Goal: Task Accomplishment & Management: Manage account settings

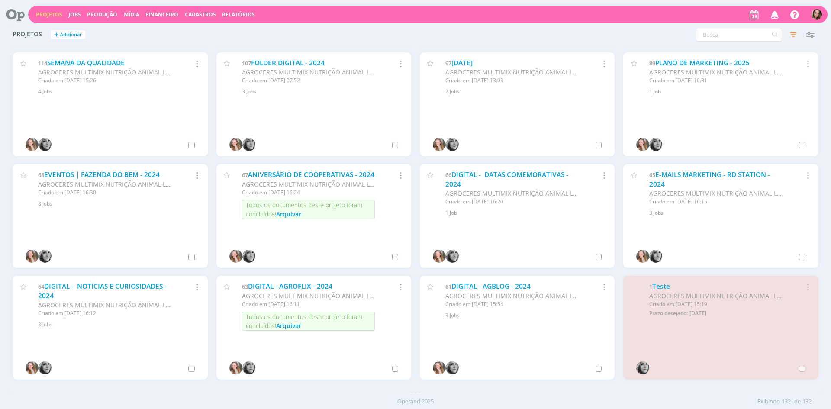
scroll to position [3352, 0]
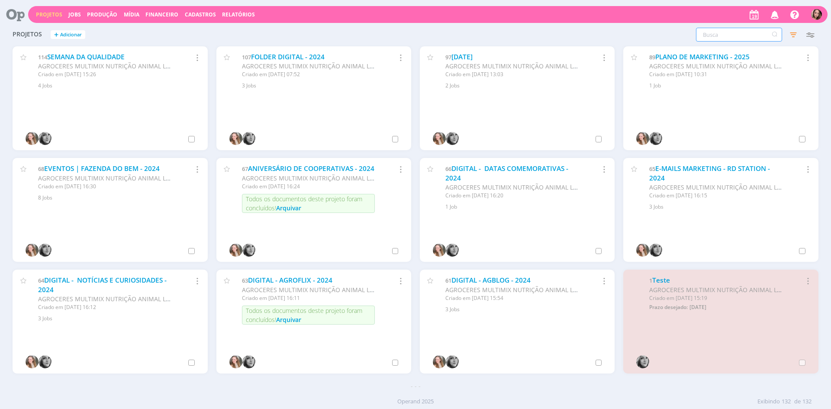
click at [708, 41] on input "text" at bounding box center [739, 35] width 86 height 14
type input "a"
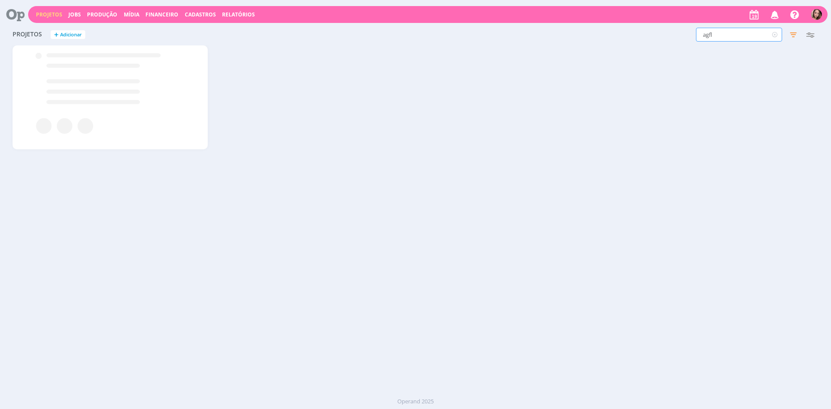
scroll to position [0, 0]
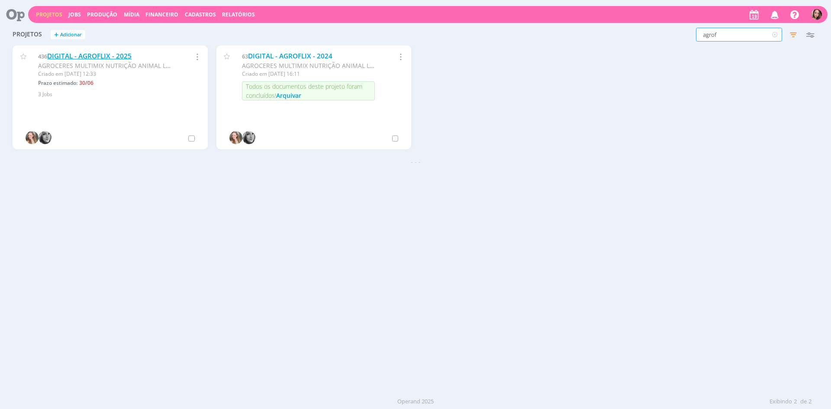
type input "agrof"
click at [108, 57] on link "DIGITAL - AGROFLIX - 2025" at bounding box center [89, 56] width 84 height 9
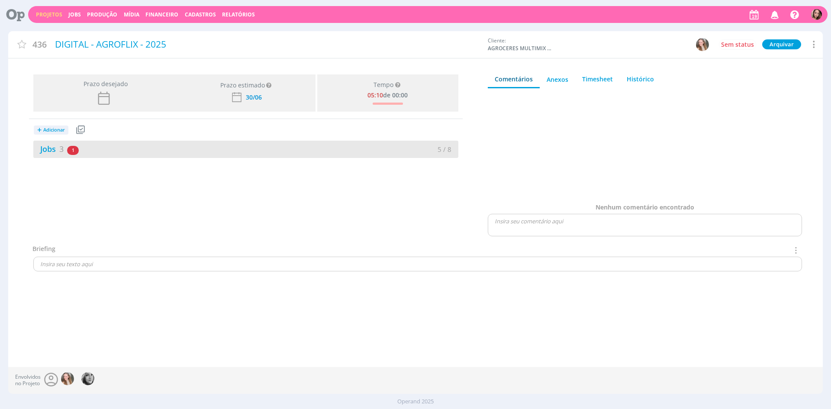
click at [154, 146] on div "Jobs 3 1 atrasado" at bounding box center [139, 149] width 213 height 12
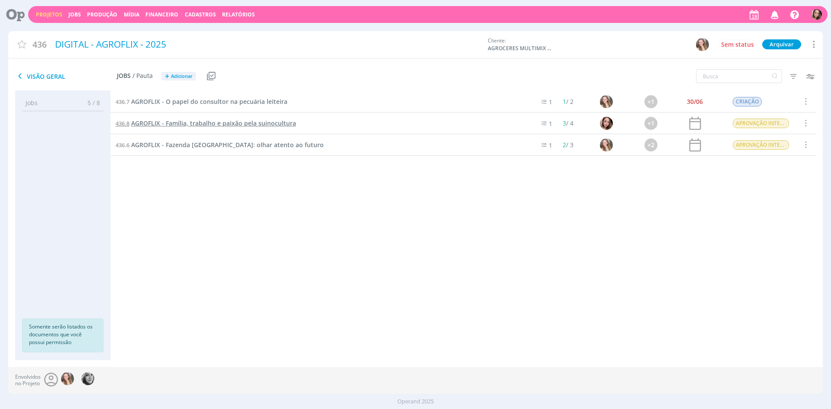
click at [206, 123] on span "AGROFLIX - Família, trabalho e paixão pela suinocultura" at bounding box center [213, 123] width 165 height 8
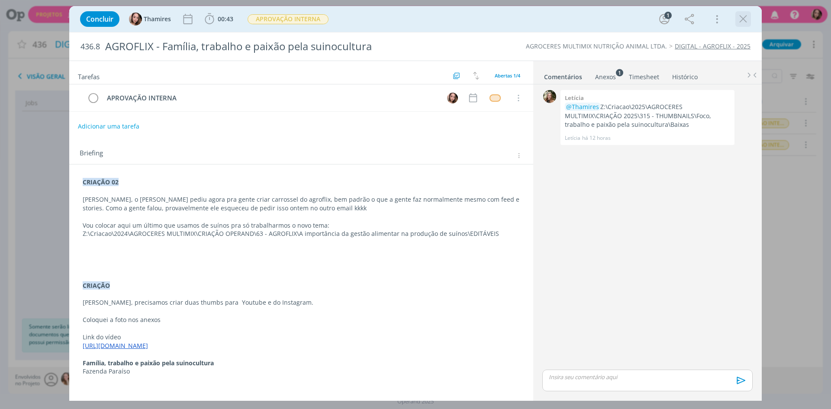
click at [738, 17] on icon "dialog" at bounding box center [743, 19] width 13 height 13
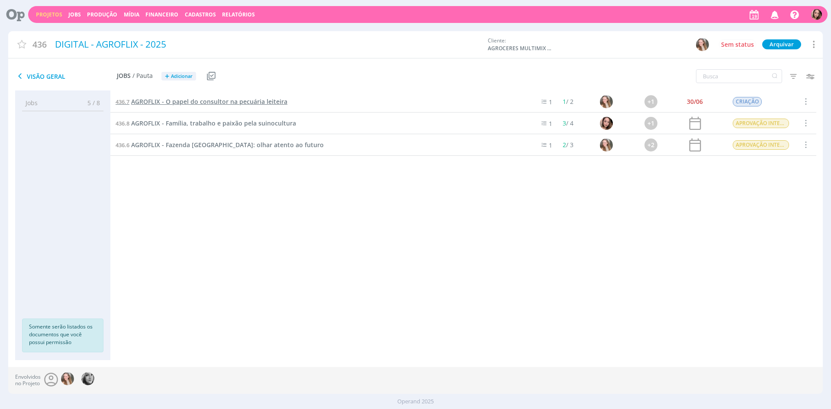
click at [188, 98] on span "AGROFLIX - O papel do consultor na pecuária leiteira" at bounding box center [209, 101] width 156 height 8
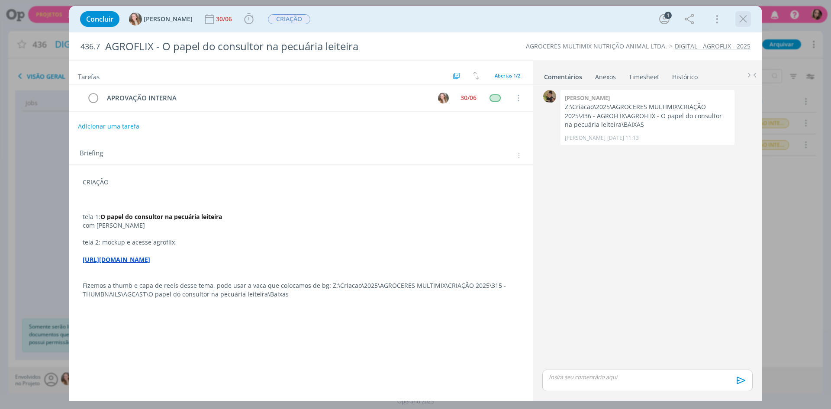
click at [742, 16] on icon "dialog" at bounding box center [743, 19] width 13 height 13
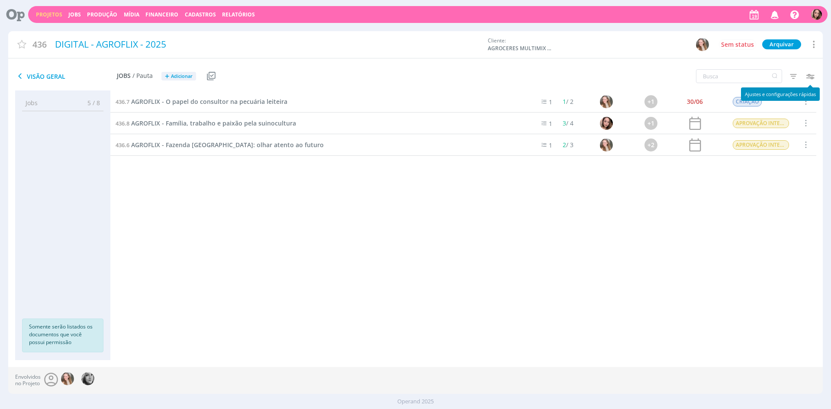
click at [812, 75] on icon "button" at bounding box center [810, 76] width 16 height 16
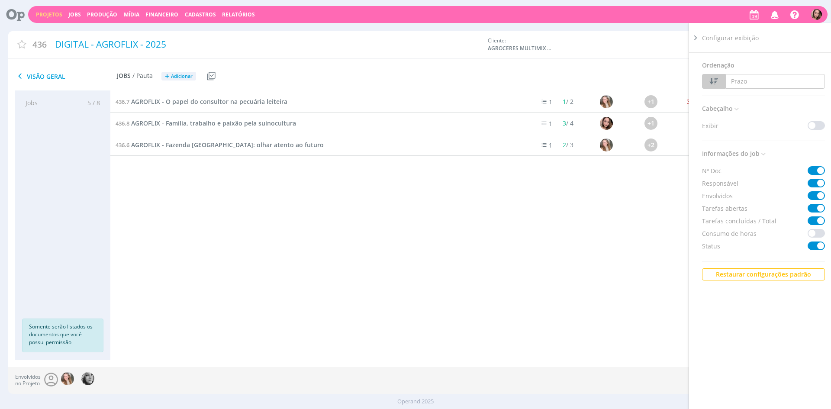
click at [663, 280] on div "436.7 AGROFLIX - O papel do consultor na pecuária leiteira 1 1 / 2 +1 30/06 CRI…" at bounding box center [463, 217] width 706 height 252
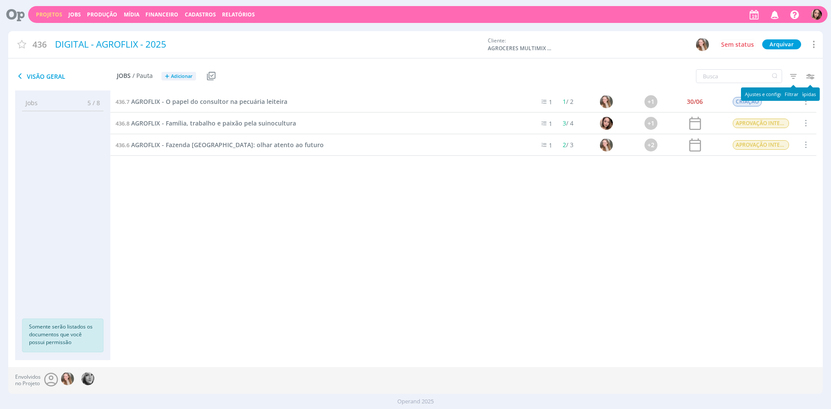
click at [793, 77] on icon "button" at bounding box center [794, 76] width 16 height 16
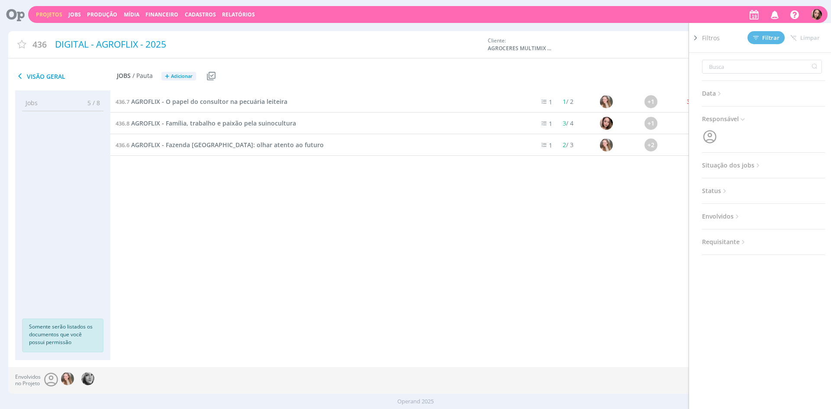
click at [741, 165] on span "Situação dos jobs" at bounding box center [732, 165] width 60 height 11
click at [760, 189] on span at bounding box center [758, 188] width 17 height 9
click at [773, 38] on span "Filtrar" at bounding box center [766, 38] width 26 height 6
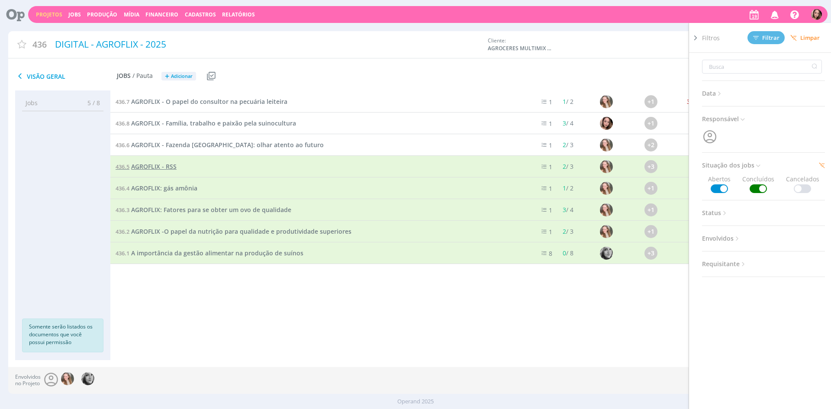
click at [170, 167] on span "AGROFLIX - RSS" at bounding box center [153, 166] width 45 height 8
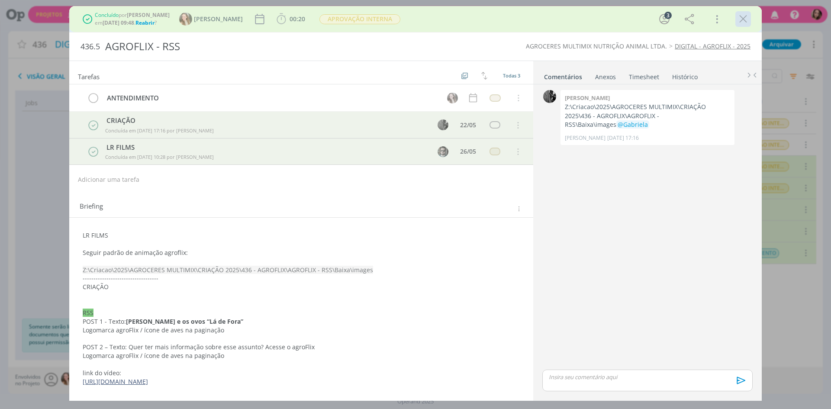
click at [744, 21] on icon "dialog" at bounding box center [743, 19] width 13 height 13
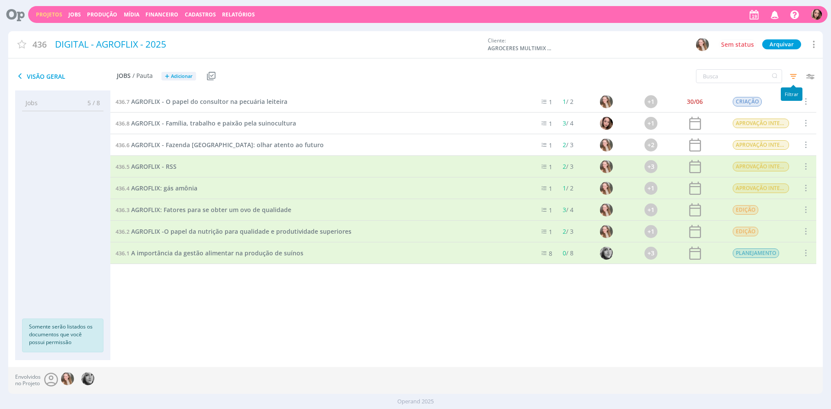
click at [796, 69] on icon "button" at bounding box center [794, 76] width 16 height 16
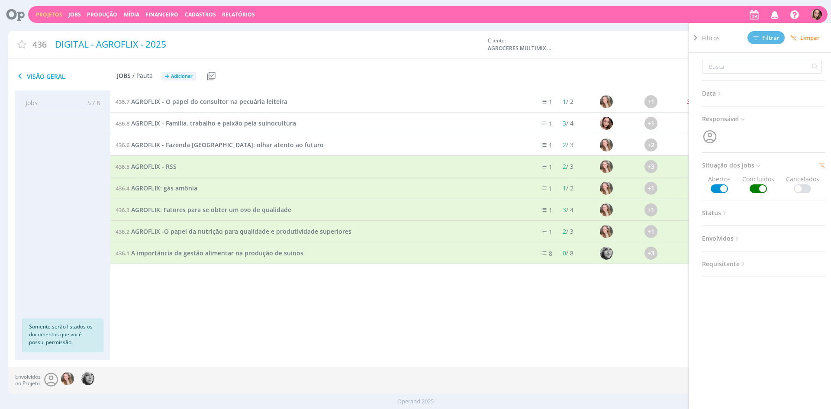
click at [229, 282] on div "436.7 AGROFLIX - O papel do consultor na pecuária leiteira 1 1 / 2 +1 30/06 CRI…" at bounding box center [463, 217] width 706 height 252
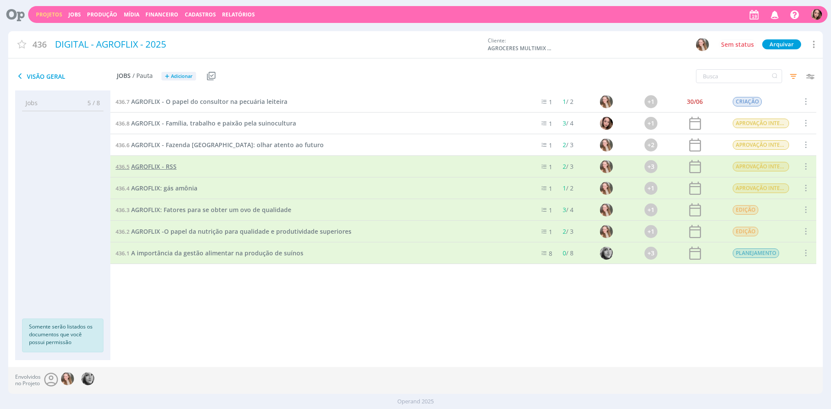
click at [164, 164] on span "AGROFLIX - RSS" at bounding box center [153, 166] width 45 height 8
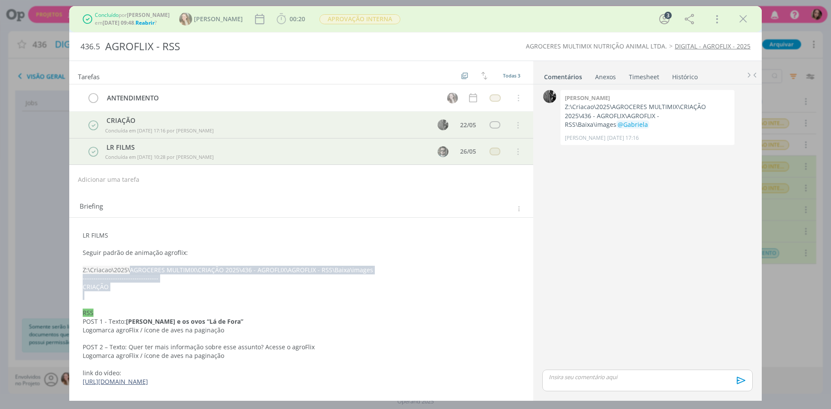
drag, startPoint x: 130, startPoint y: 272, endPoint x: 335, endPoint y: 293, distance: 205.8
click at [335, 293] on div "LR FILMS Seguir padrão de animação agroflix: Z:\Criacao\2025\AGROCERES MULTIMIX…" at bounding box center [301, 308] width 450 height 161
click at [348, 275] on p "-----------------------------------" at bounding box center [301, 278] width 436 height 9
click at [744, 19] on icon "dialog" at bounding box center [743, 19] width 13 height 13
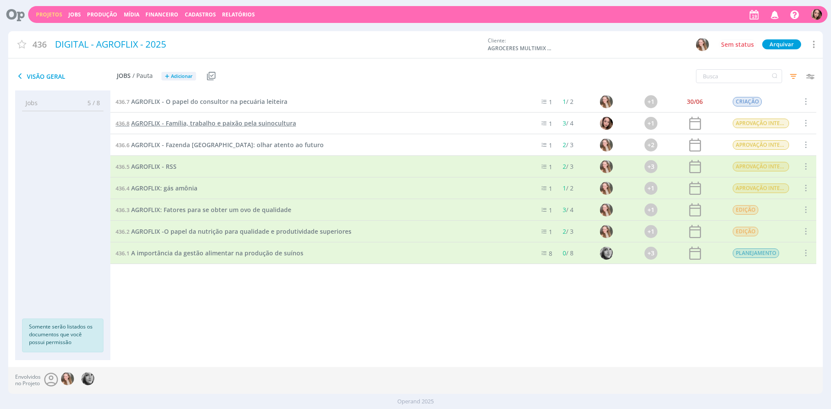
click at [251, 127] on span "AGROFLIX - Família, trabalho e paixão pela suinocultura" at bounding box center [213, 123] width 165 height 8
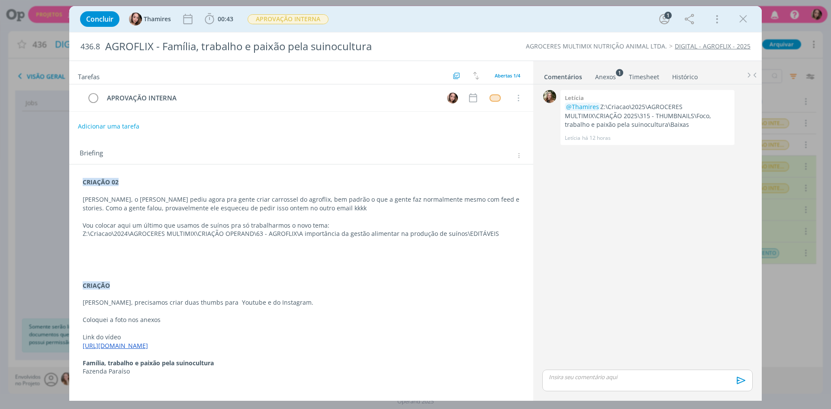
click at [82, 179] on div "CRIAÇÃO 02 [PERSON_NAME], o [PERSON_NAME] pediu agora pra gente criar carrossel…" at bounding box center [301, 277] width 450 height 204
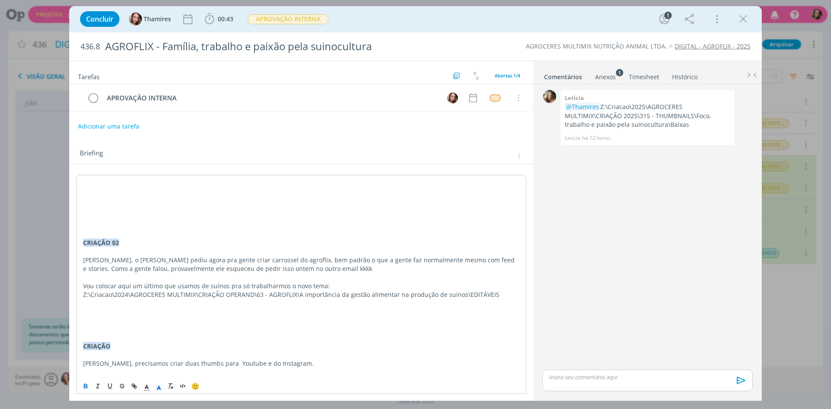
click at [128, 178] on p "dialog" at bounding box center [301, 182] width 436 height 9
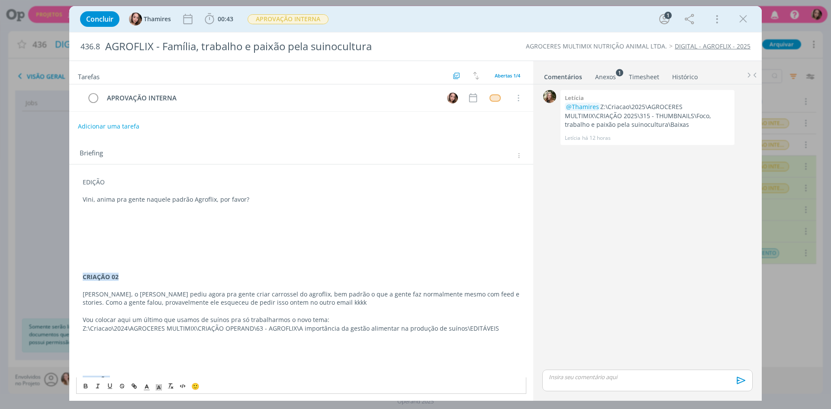
click at [290, 211] on p "dialog" at bounding box center [301, 208] width 437 height 9
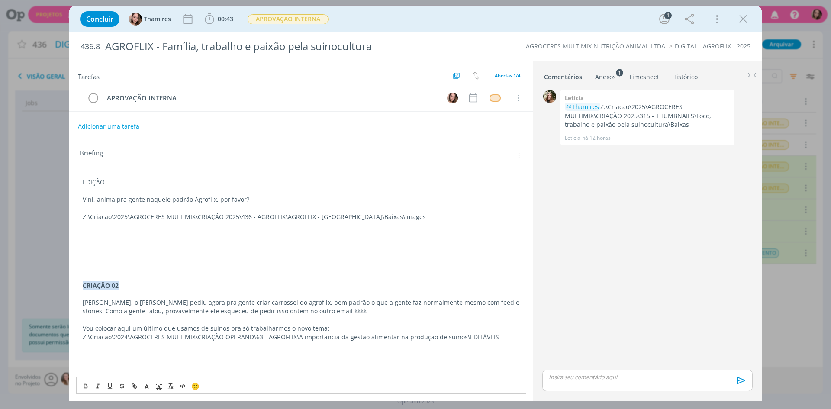
click at [156, 200] on p "Vini, anima pra gente naquele padrão Agroflix, por favor?" at bounding box center [301, 199] width 437 height 9
click at [91, 181] on p "EDIÇÃO" at bounding box center [301, 182] width 437 height 9
click at [81, 383] on button "dialog" at bounding box center [86, 386] width 12 height 10
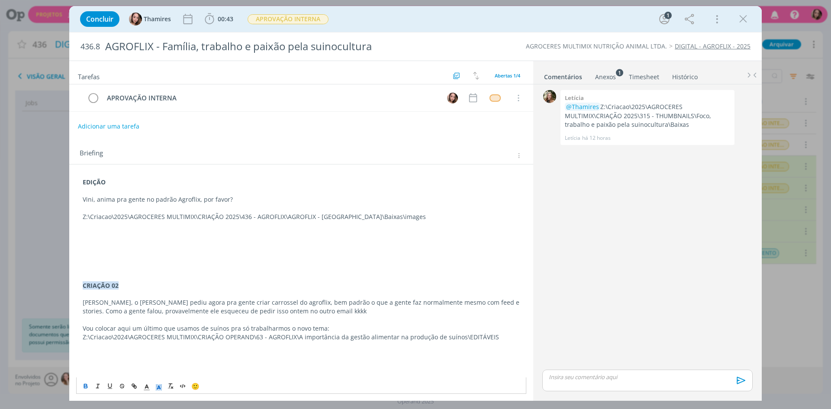
click at [160, 386] on icon "dialog" at bounding box center [159, 387] width 8 height 8
click at [177, 346] on span "dialog" at bounding box center [177, 348] width 7 height 7
click at [169, 201] on p "Vini, anima pra gente no padrão Agroflix, por favor?" at bounding box center [301, 199] width 437 height 9
click at [106, 181] on p "EDIÇÃO" at bounding box center [301, 182] width 437 height 9
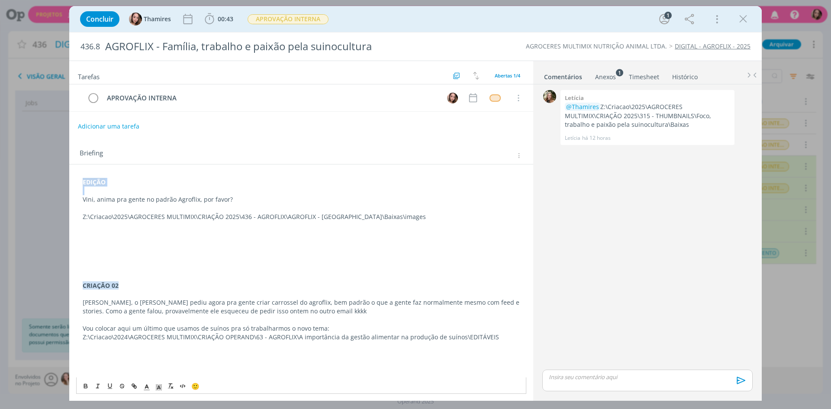
click at [106, 181] on p "EDIÇÃO" at bounding box center [301, 182] width 437 height 9
click at [158, 387] on icon "dialog" at bounding box center [159, 387] width 8 height 8
click at [176, 355] on span "dialog" at bounding box center [177, 357] width 7 height 7
click at [149, 225] on p "dialog" at bounding box center [301, 225] width 437 height 9
click at [100, 182] on strong "EDIÇÃO" at bounding box center [94, 182] width 23 height 8
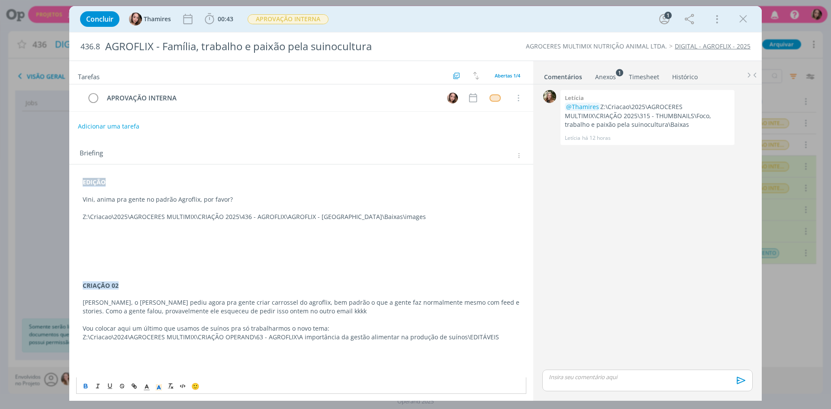
click at [100, 182] on strong "EDIÇÃO" at bounding box center [94, 182] width 23 height 8
click at [100, 182] on p "ANIMAÇÃO" at bounding box center [301, 182] width 437 height 9
click at [159, 388] on line "dialog" at bounding box center [159, 388] width 2 height 0
click at [177, 360] on span "dialog" at bounding box center [177, 357] width 7 height 7
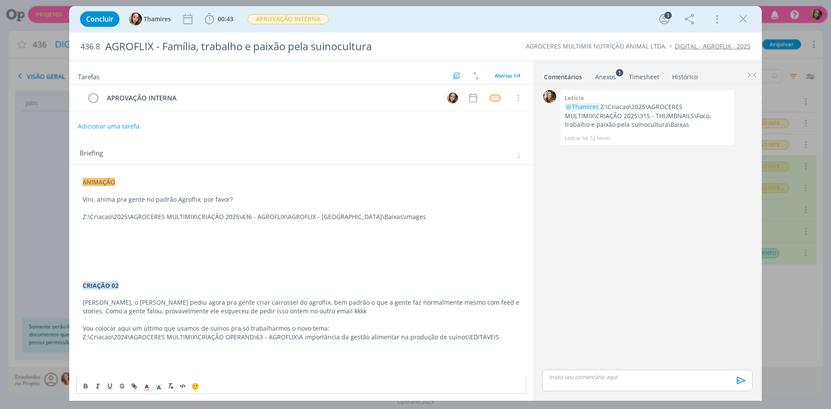
click at [176, 162] on div "Briefing Briefings Predefinidos Versões do Briefing Ver Briefing do Projeto" at bounding box center [301, 152] width 464 height 23
click at [90, 185] on span "ANIMAÇÃO" at bounding box center [99, 182] width 32 height 8
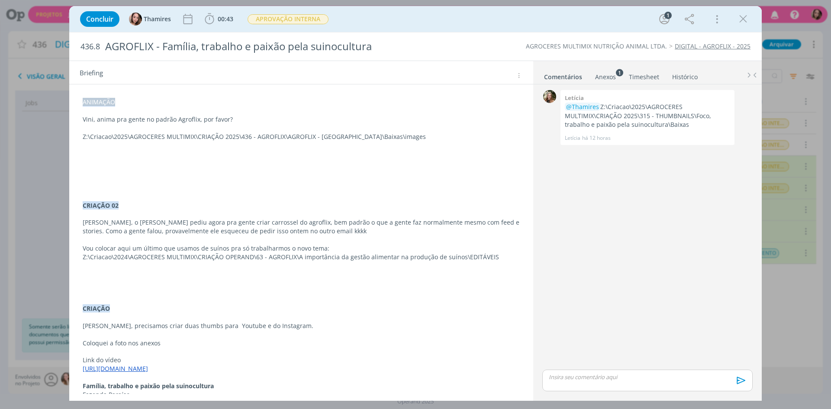
scroll to position [108, 0]
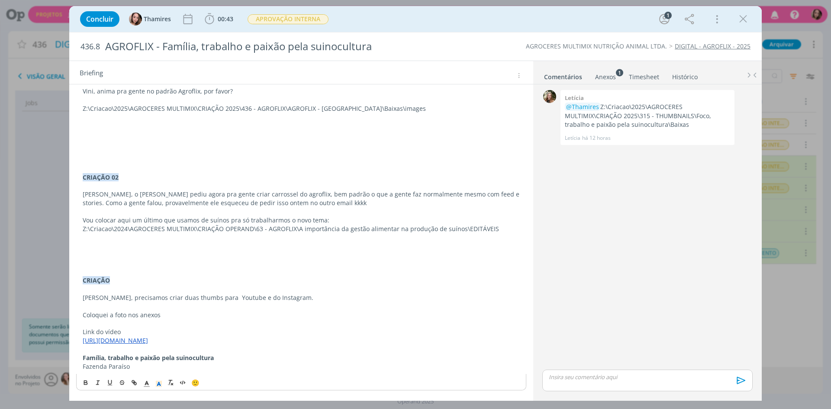
click at [85, 388] on div "🙂" at bounding box center [301, 382] width 449 height 16
click at [85, 383] on icon "dialog" at bounding box center [85, 384] width 3 height 2
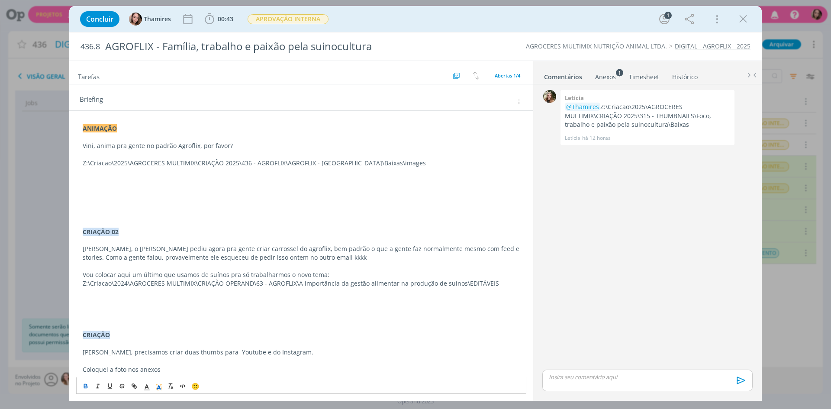
scroll to position [0, 0]
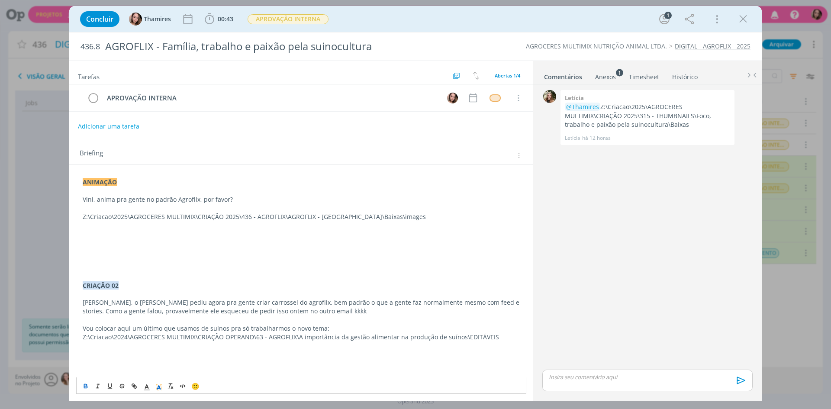
click at [141, 229] on p "dialog" at bounding box center [301, 225] width 437 height 9
click at [213, 189] on p "dialog" at bounding box center [301, 191] width 437 height 9
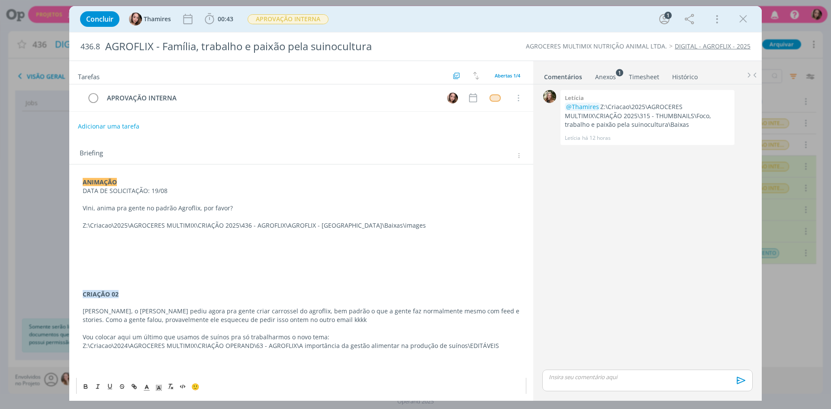
click at [124, 185] on p "ANIMAÇÃO" at bounding box center [301, 182] width 437 height 9
click at [123, 190] on p "DATA DE SOLICITAÇÃO: 19/08" at bounding box center [301, 191] width 437 height 9
click at [132, 192] on p "DATA DE SOLICITAÇÃO: 19/08" at bounding box center [301, 191] width 437 height 9
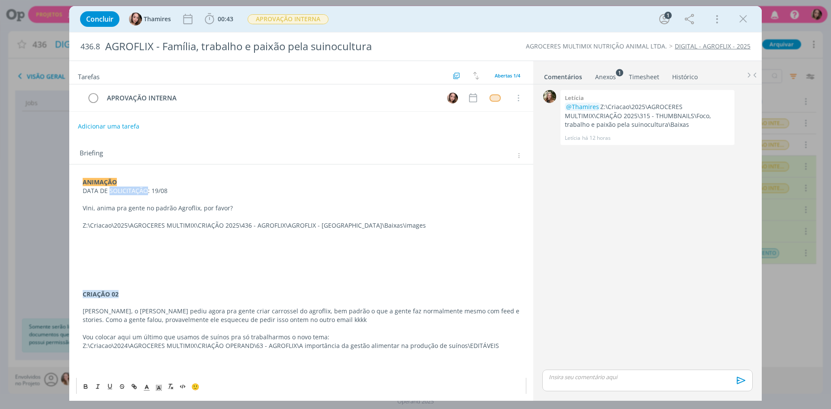
click at [132, 192] on p "DATA DE SOLICITAÇÃO: 19/08" at bounding box center [301, 191] width 437 height 9
click at [83, 388] on icon "dialog" at bounding box center [85, 386] width 7 height 7
click at [178, 243] on p "dialog" at bounding box center [301, 242] width 437 height 9
click at [96, 125] on button "Adicionar uma tarefa" at bounding box center [107, 126] width 61 height 15
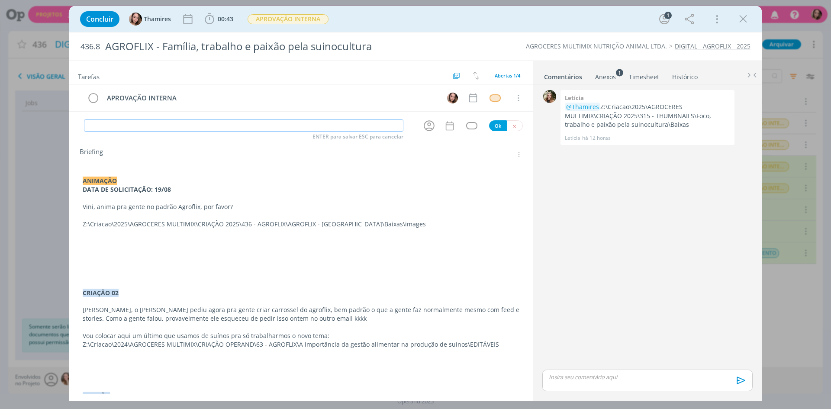
type input "e"
type input "EDIÇÃO"
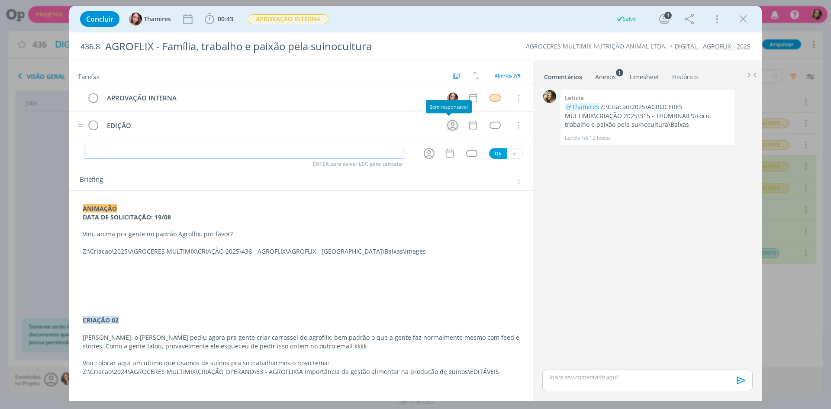
click at [451, 124] on icon "dialog" at bounding box center [452, 125] width 13 height 13
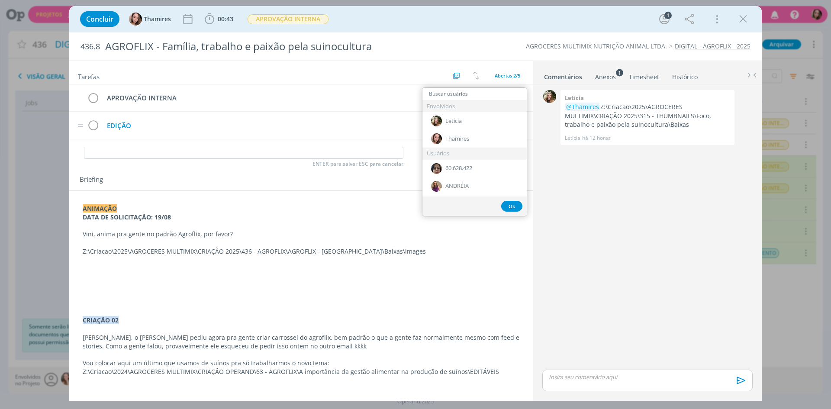
click at [110, 123] on div "EDIÇÃO" at bounding box center [271, 125] width 336 height 11
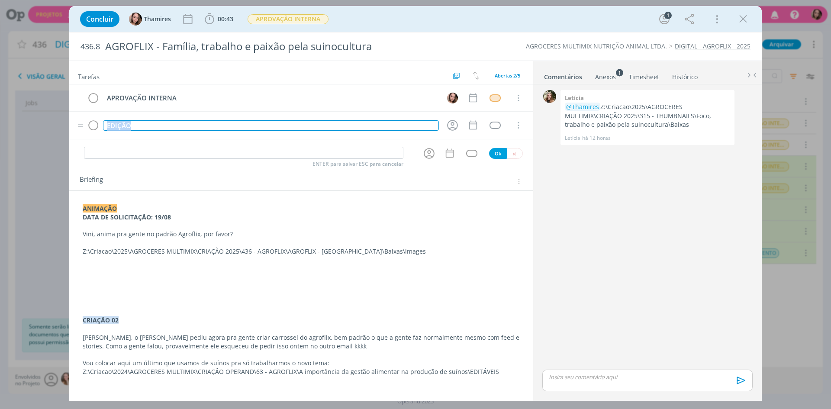
click at [110, 123] on div "EDIÇÃO" at bounding box center [271, 125] width 336 height 11
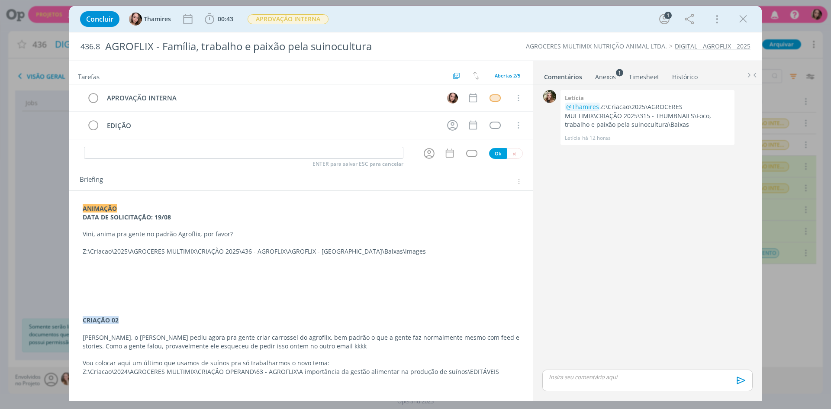
click at [97, 203] on div "ANIMAÇÃO DATA DE SOLICITAÇÃO: 19/08 Vini, anima pra gente no padrão Agroflix, p…" at bounding box center [301, 359] width 450 height 316
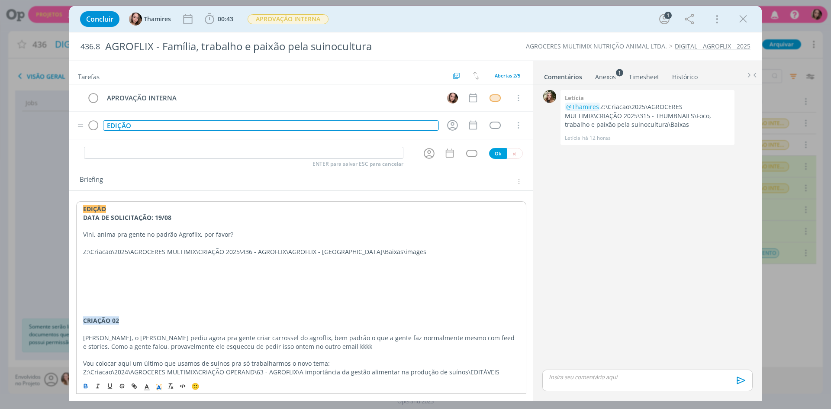
click at [419, 120] on div "EDIÇÃO" at bounding box center [271, 125] width 336 height 11
click at [449, 122] on icon "dialog" at bounding box center [452, 125] width 11 height 11
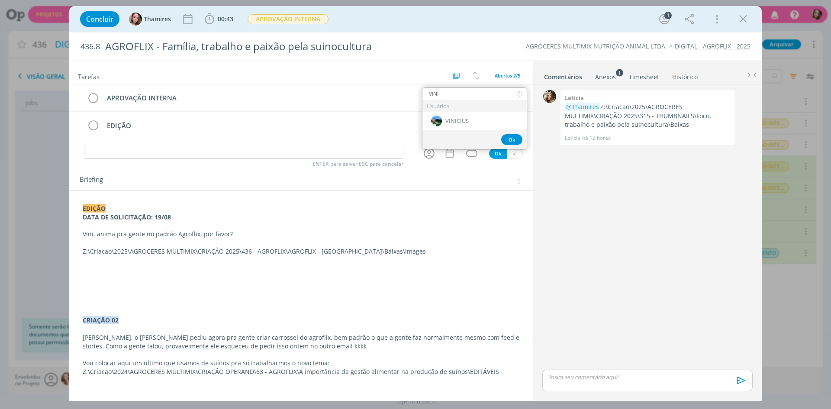
type input "VINI"
click at [450, 122] on span "VINICIUS" at bounding box center [456, 121] width 23 height 7
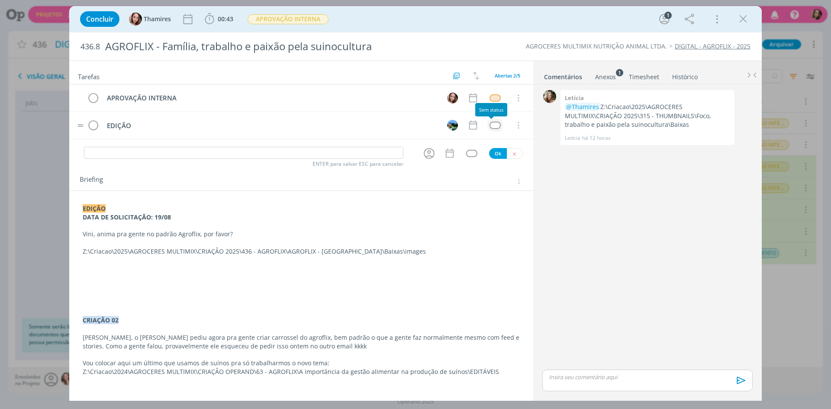
click at [493, 125] on div "dialog" at bounding box center [495, 125] width 11 height 7
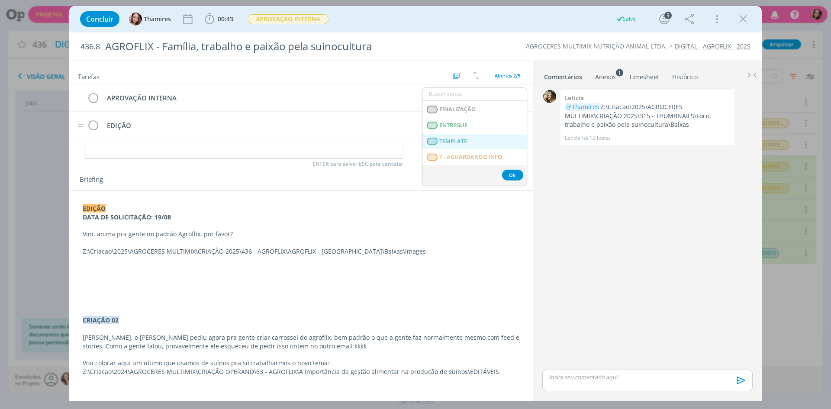
scroll to position [221, 0]
click at [458, 125] on span "T - LIBERADO" at bounding box center [456, 125] width 35 height 7
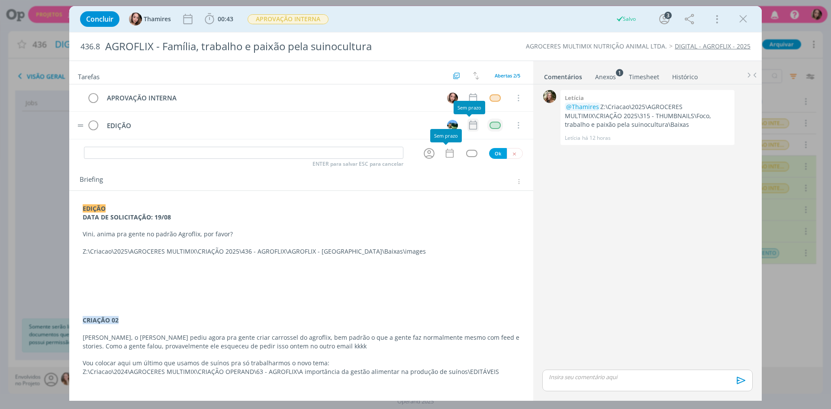
click at [469, 127] on icon "dialog" at bounding box center [473, 125] width 8 height 9
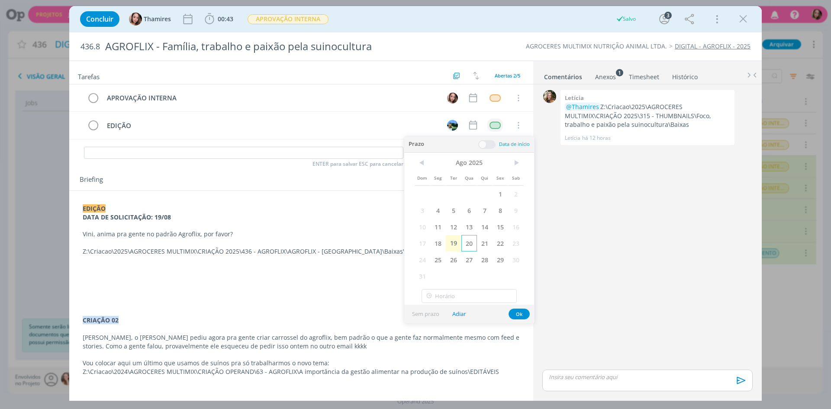
click at [464, 245] on span "20" at bounding box center [469, 243] width 16 height 16
click at [516, 315] on button "Ok" at bounding box center [519, 314] width 21 height 11
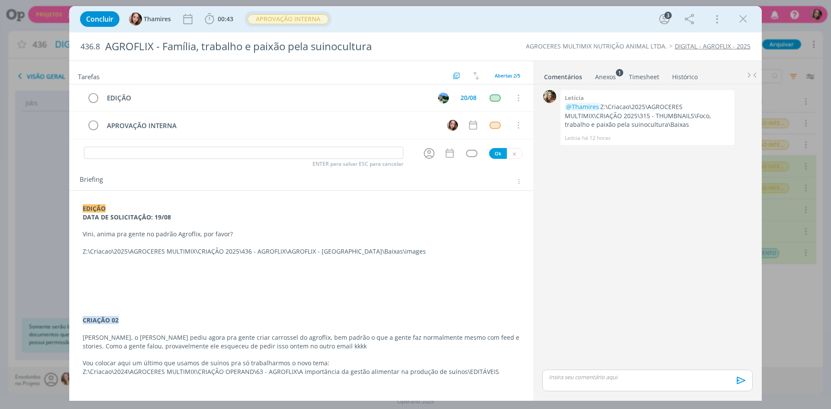
click at [304, 24] on button "APROVAÇÃO INTERNA" at bounding box center [288, 19] width 82 height 11
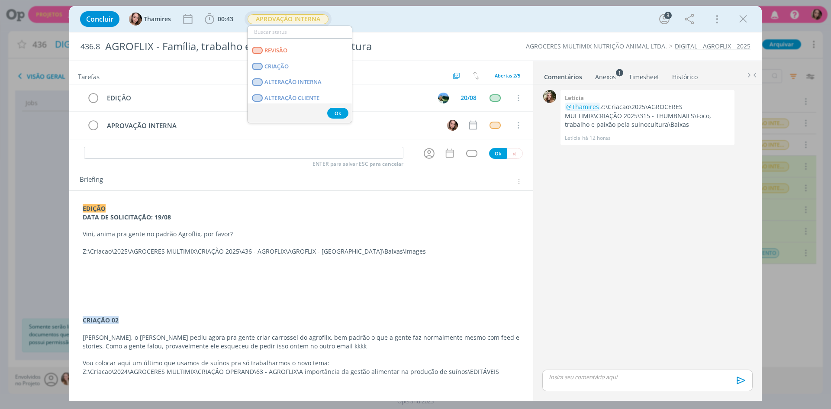
scroll to position [87, 0]
click at [272, 87] on span "EDIÇÃO" at bounding box center [274, 86] width 21 height 7
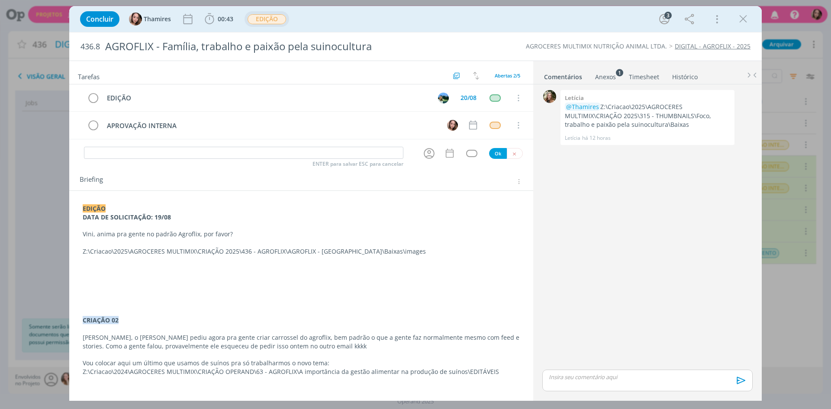
click at [434, 219] on p "DATA DE SOLICITAÇÃO: 19/08" at bounding box center [301, 217] width 437 height 9
click at [621, 74] on sup "1" at bounding box center [619, 72] width 7 height 7
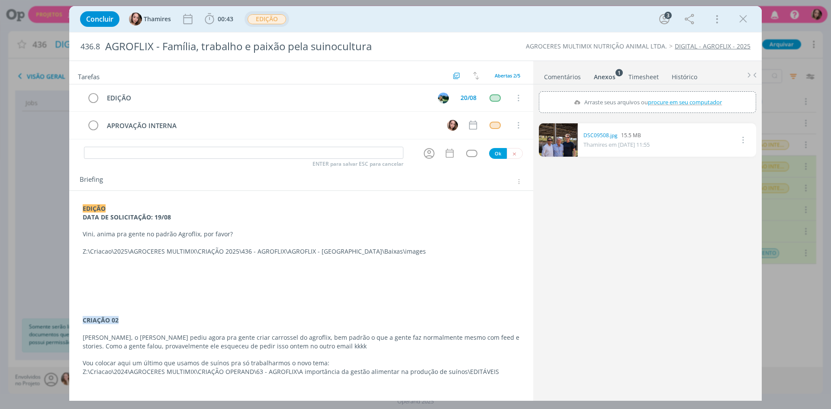
click at [565, 77] on link "Comentários" at bounding box center [563, 75] width 38 height 13
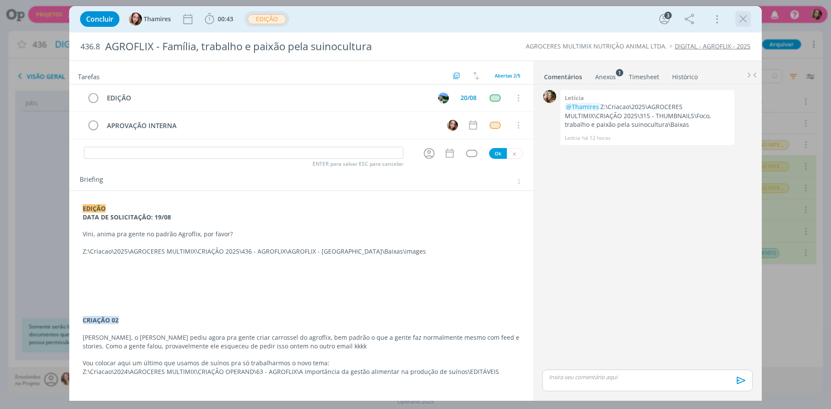
click at [739, 15] on icon "dialog" at bounding box center [743, 19] width 13 height 13
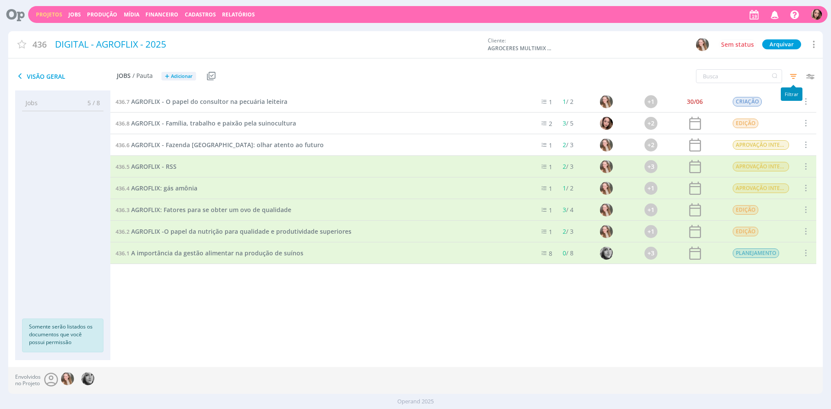
click at [793, 77] on icon "button" at bounding box center [794, 76] width 16 height 16
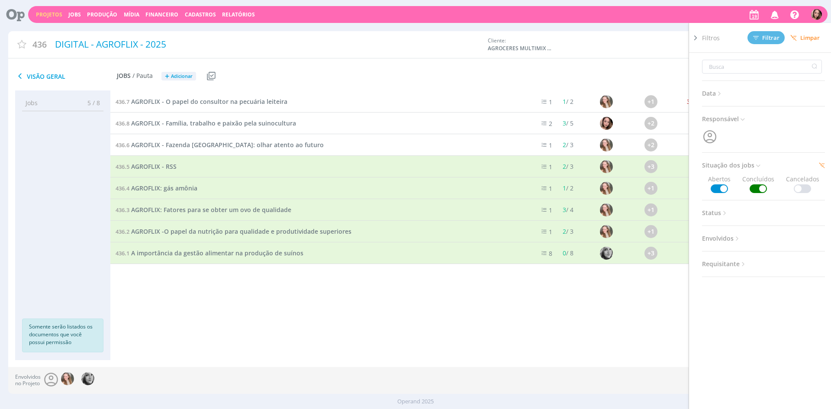
click at [756, 188] on span at bounding box center [758, 188] width 17 height 9
click at [771, 38] on span "Filtrar" at bounding box center [766, 38] width 26 height 6
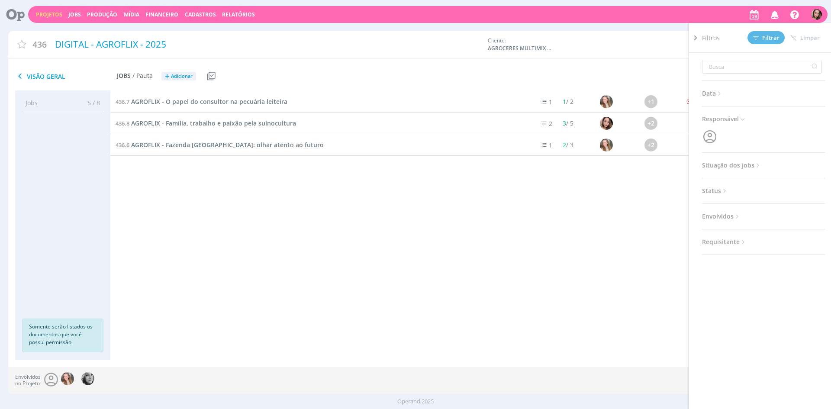
click at [278, 217] on div "436.7 AGROFLIX - O papel do consultor na pecuária leiteira 1 1 / 2 +1 30/06 CRI…" at bounding box center [463, 217] width 706 height 252
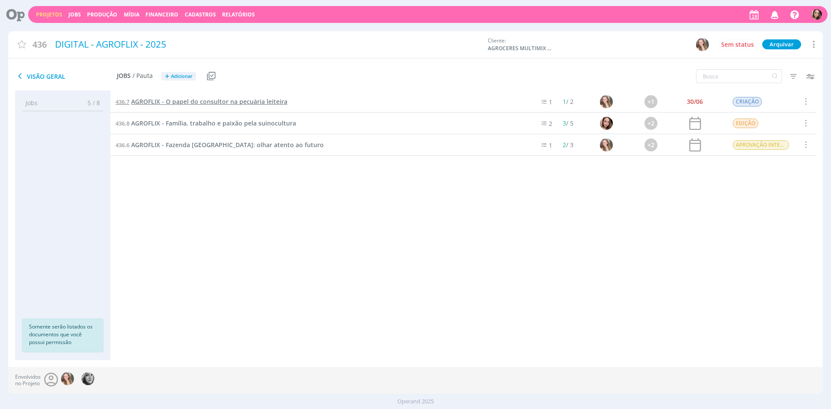
click at [229, 103] on span "AGROFLIX - O papel do consultor na pecuária leiteira" at bounding box center [209, 101] width 156 height 8
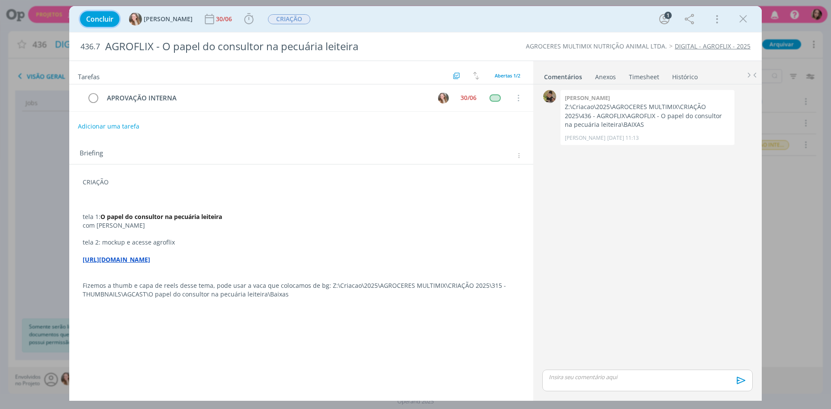
click at [99, 26] on button "Concluir" at bounding box center [99, 19] width 39 height 16
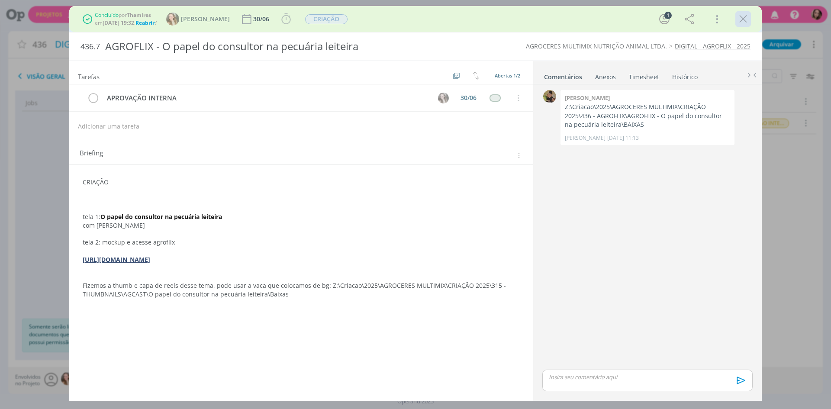
click at [743, 23] on icon "dialog" at bounding box center [743, 19] width 13 height 13
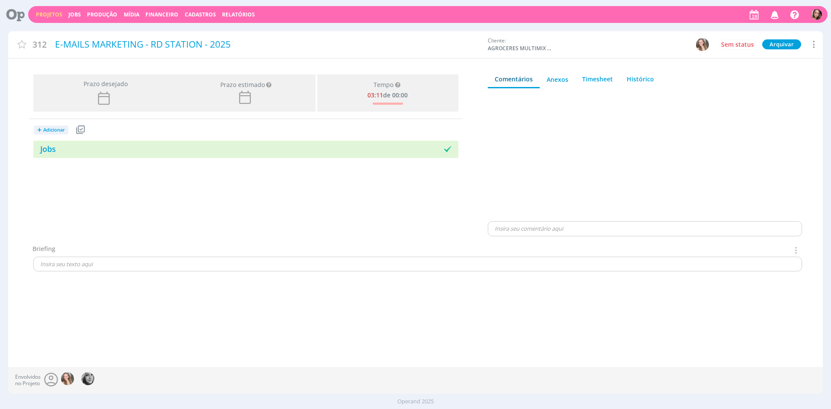
click at [74, 144] on div "Jobs" at bounding box center [139, 149] width 213 height 12
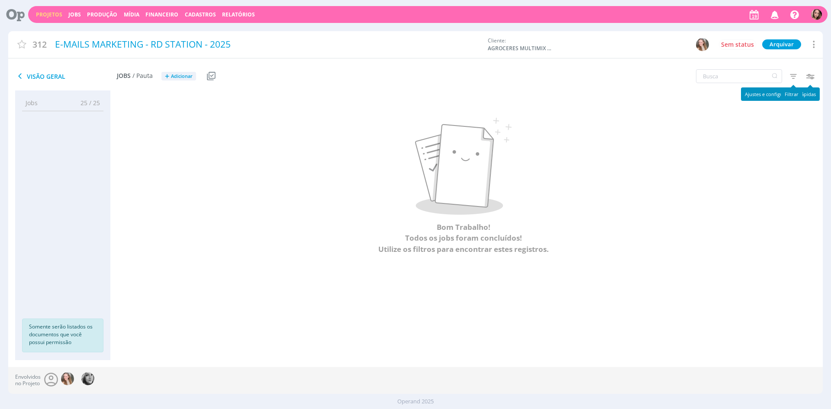
click at [795, 77] on icon "button" at bounding box center [794, 76] width 16 height 16
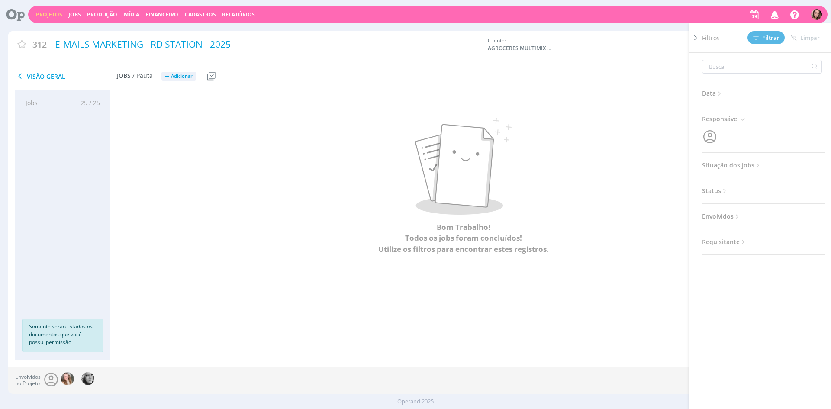
click at [742, 168] on span "Situação dos jobs" at bounding box center [732, 165] width 60 height 11
click at [750, 191] on div at bounding box center [758, 188] width 17 height 9
click at [760, 190] on span at bounding box center [758, 188] width 17 height 9
click at [763, 164] on h3 "Situação dos jobs" at bounding box center [763, 165] width 123 height 11
click at [749, 164] on span "Situação dos jobs" at bounding box center [732, 165] width 60 height 11
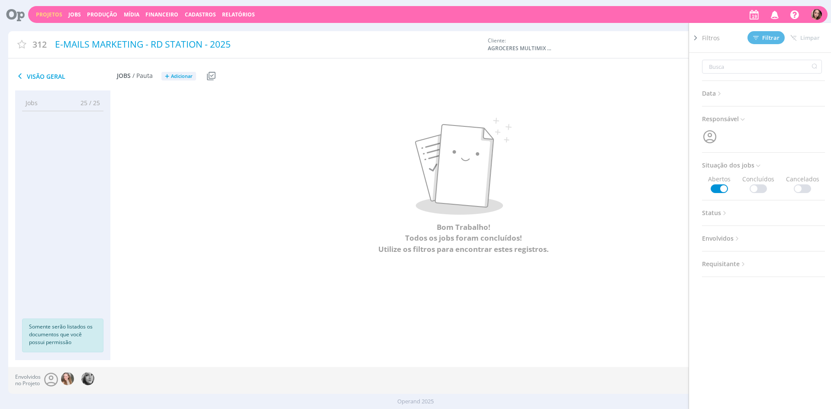
click at [765, 185] on span at bounding box center [758, 188] width 17 height 9
click at [774, 32] on button "Filtrar" at bounding box center [765, 37] width 37 height 13
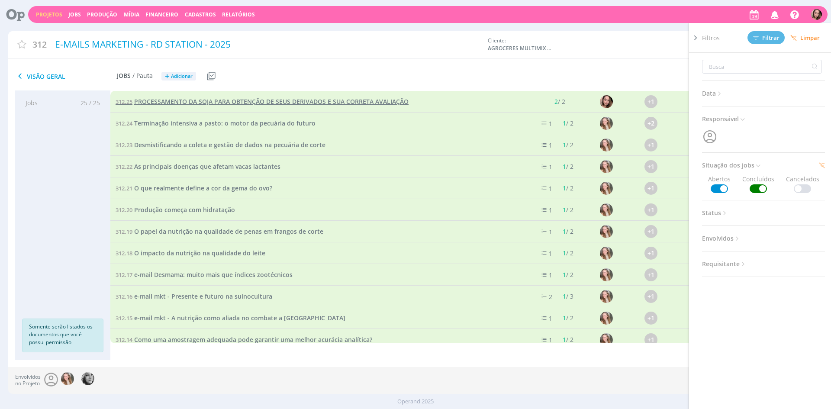
click at [295, 103] on span "PROCESSAMENTO DA SOJA PARA OBTENÇÃO DE SEUS DERIVADOS E SUA CORRETA AVALIAÇÃO" at bounding box center [271, 101] width 274 height 8
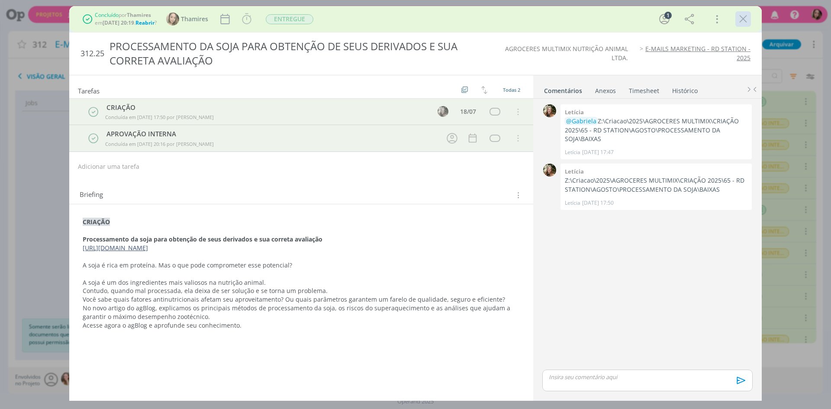
click at [741, 21] on icon "dialog" at bounding box center [743, 19] width 13 height 13
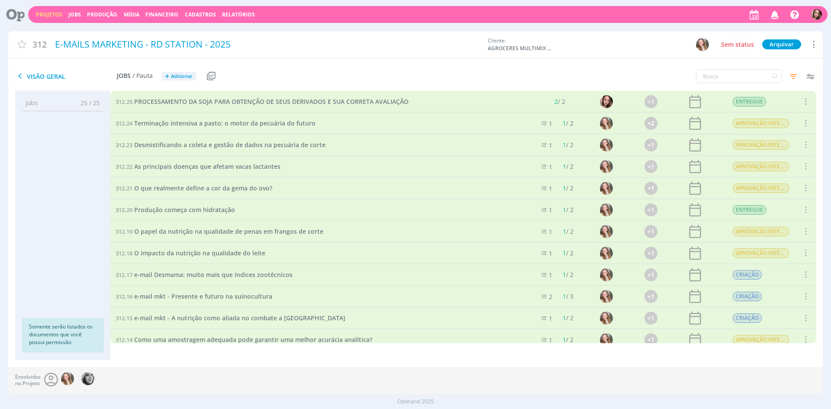
scroll to position [130, 0]
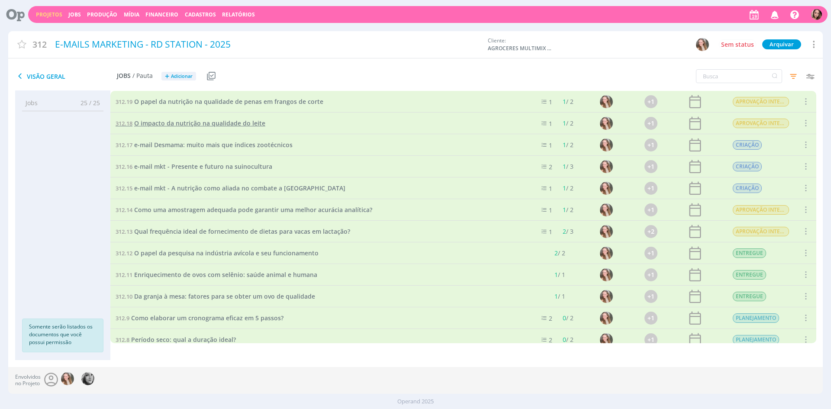
click at [237, 125] on span "O impacto da nutrição na qualidade do leite" at bounding box center [199, 123] width 131 height 8
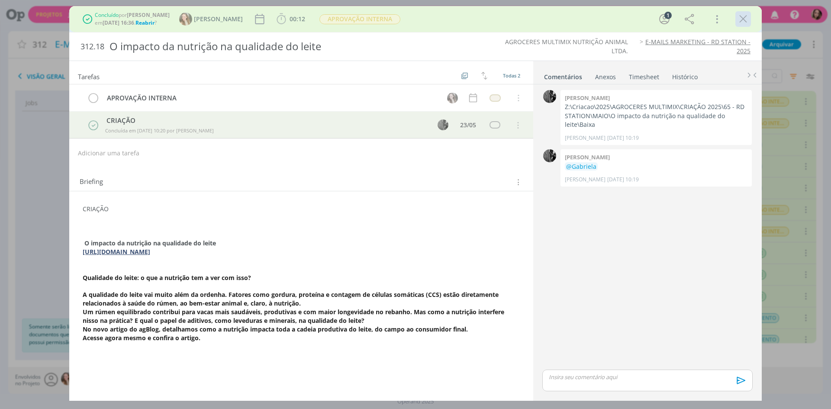
click at [741, 13] on icon "dialog" at bounding box center [743, 19] width 13 height 13
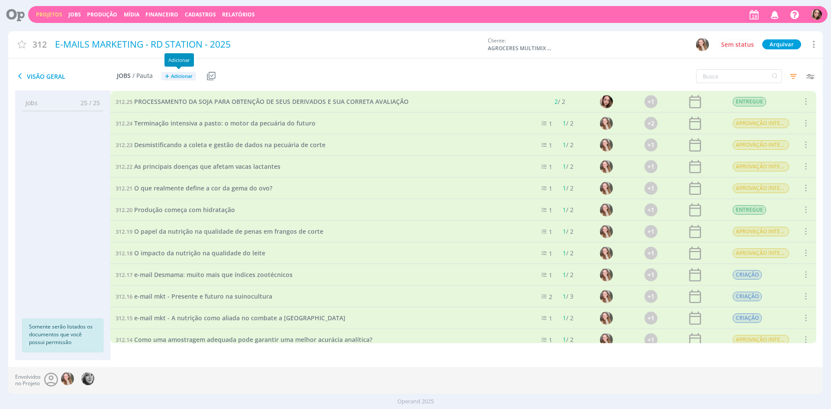
click at [188, 79] on span "Adicionar" at bounding box center [182, 77] width 22 height 6
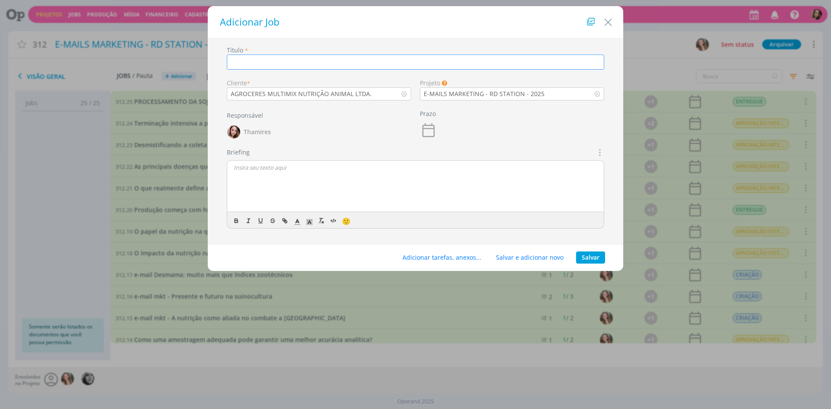
paste input "PERÍODO DA SECA: O PAPEL DA SUPLEMENTAÇÃO"
type input "PERÍODO DA SECA: O PAPEL DA SUPLEMENTAÇÃO"
click at [287, 171] on p "dialog" at bounding box center [416, 168] width 364 height 8
click at [332, 185] on div "dialog" at bounding box center [415, 187] width 377 height 52
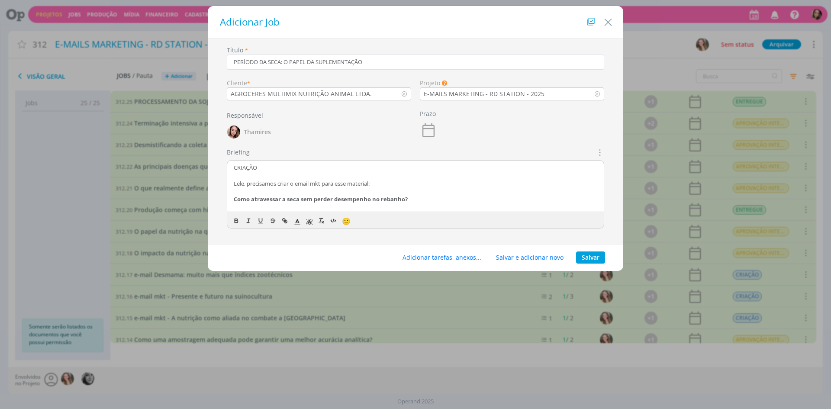
click at [248, 167] on p "CRIAÇÃO" at bounding box center [416, 168] width 364 height 8
click at [236, 218] on icon "dialog" at bounding box center [236, 220] width 7 height 7
click at [309, 222] on polyline "dialog" at bounding box center [309, 221] width 3 height 3
click at [355, 241] on span "dialog" at bounding box center [353, 240] width 7 height 7
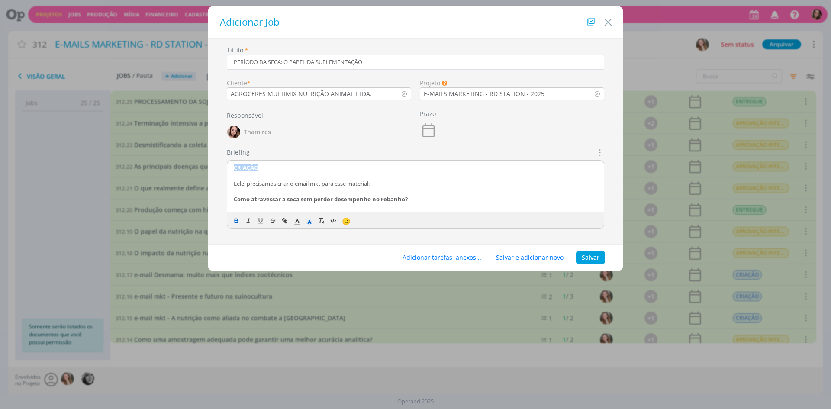
click at [353, 155] on div "Briefings Predefinidos Não há briefings cadastrados. Briefing CRIAÇÃO Lele, pre…" at bounding box center [415, 188] width 377 height 81
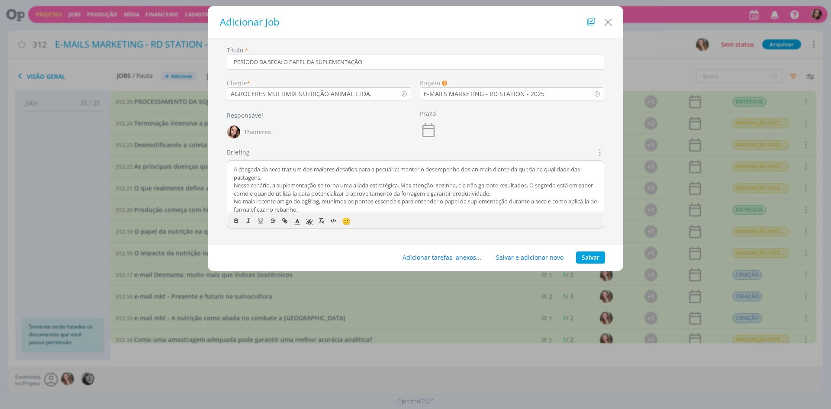
scroll to position [50, 0]
click at [449, 260] on button "Adicionar tarefas, anexos..." at bounding box center [442, 257] width 90 height 12
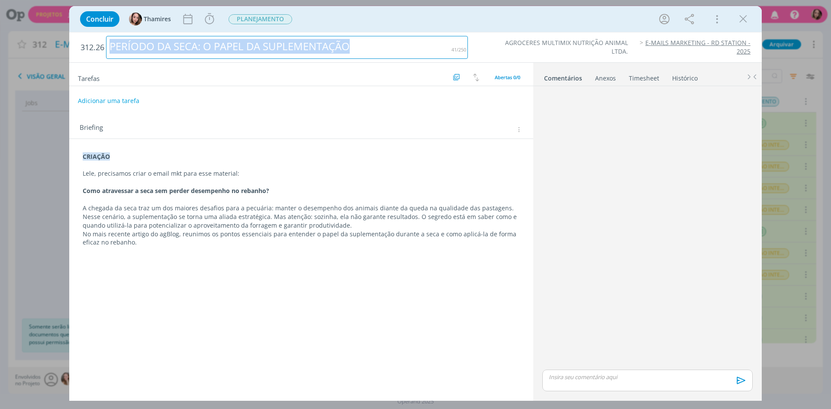
drag, startPoint x: 110, startPoint y: 47, endPoint x: 306, endPoint y: 40, distance: 195.8
click at [383, 53] on div "PERÍODO DA SECA: O PAPEL DA SUPLEMENTAÇÃO" at bounding box center [287, 47] width 362 height 23
copy div "PERÍODO DA SECA: O PAPEL DA SUPLEMENTAÇÃO"
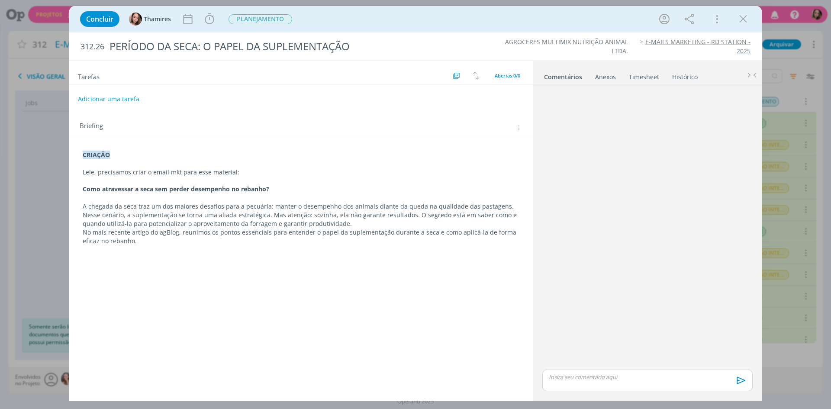
click at [238, 135] on div "Briefing Briefings Predefinidos Versões do Briefing Ver Briefing do Projeto" at bounding box center [301, 125] width 464 height 23
click at [122, 102] on button "Adicionar uma tarefa" at bounding box center [107, 98] width 61 height 15
type input "CRIAÇÃO"
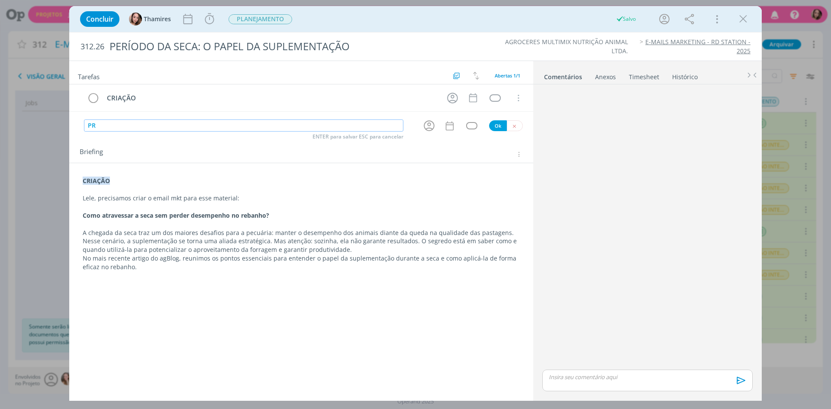
type input "P"
type input "APROVAÇÃO CLIENTE"
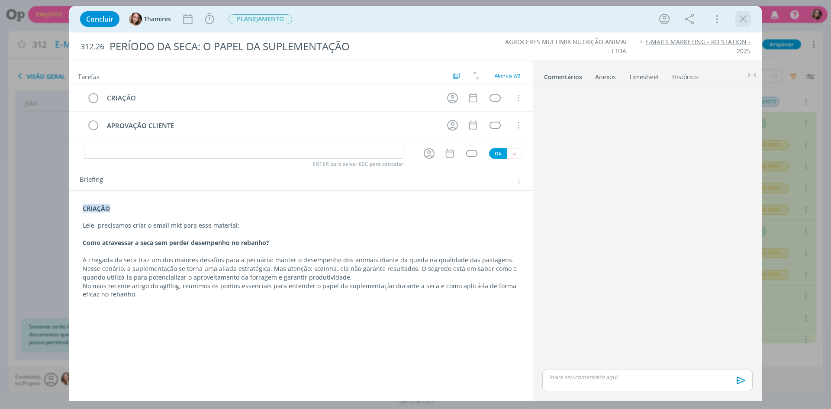
click at [746, 21] on icon "dialog" at bounding box center [743, 19] width 13 height 13
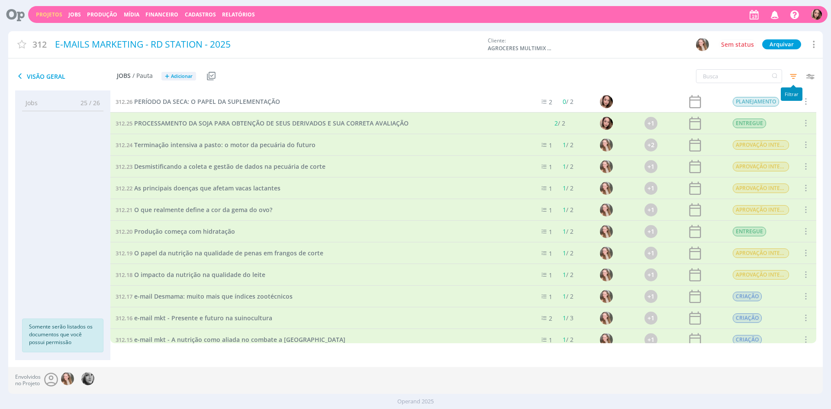
click at [796, 77] on icon "button" at bounding box center [794, 76] width 16 height 16
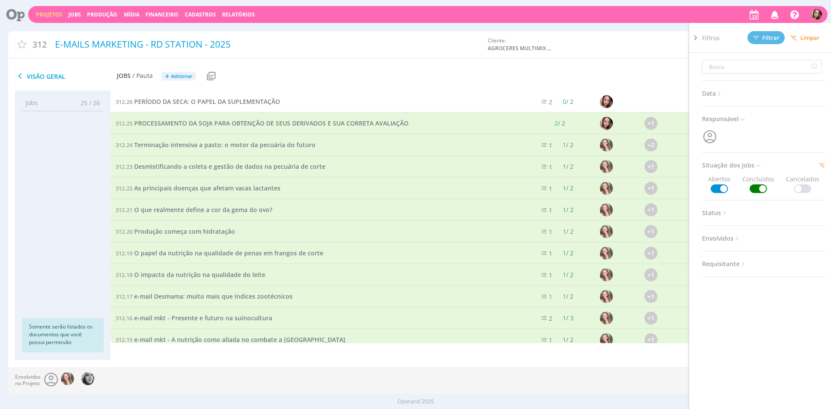
click at [754, 193] on span at bounding box center [758, 188] width 17 height 9
click at [758, 37] on icon at bounding box center [756, 38] width 6 height 6
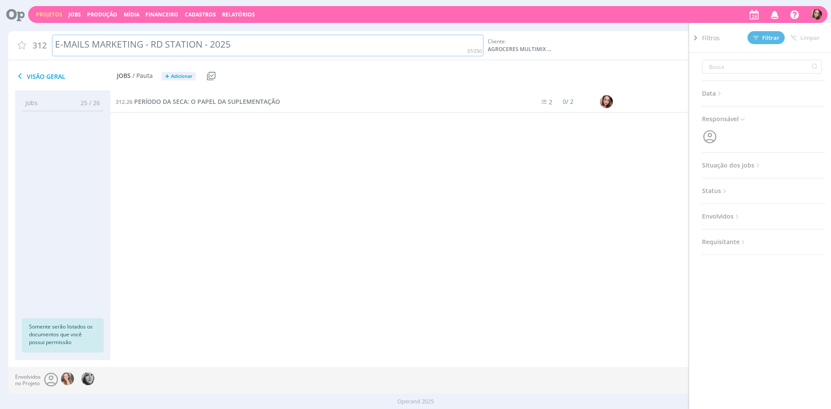
click at [278, 35] on div "E-MAILS MARKETING - RD STATION - 2025" at bounding box center [268, 46] width 432 height 22
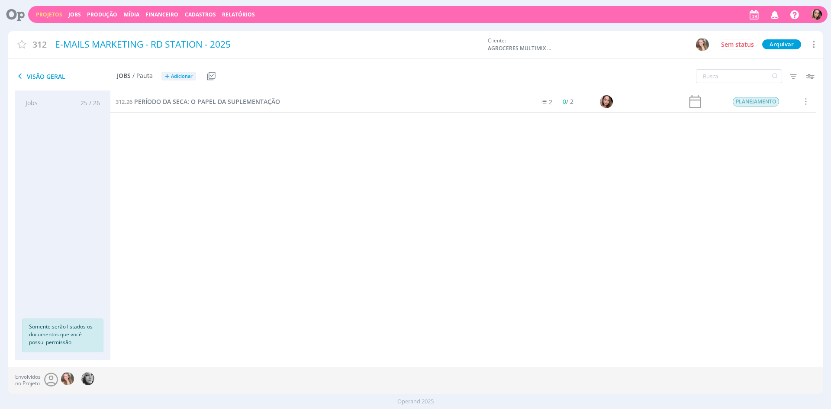
click at [283, 29] on div "Projetos Jobs Produção Mídia Financeiro Cadastros Relatórios Notificações Centr…" at bounding box center [415, 208] width 831 height 416
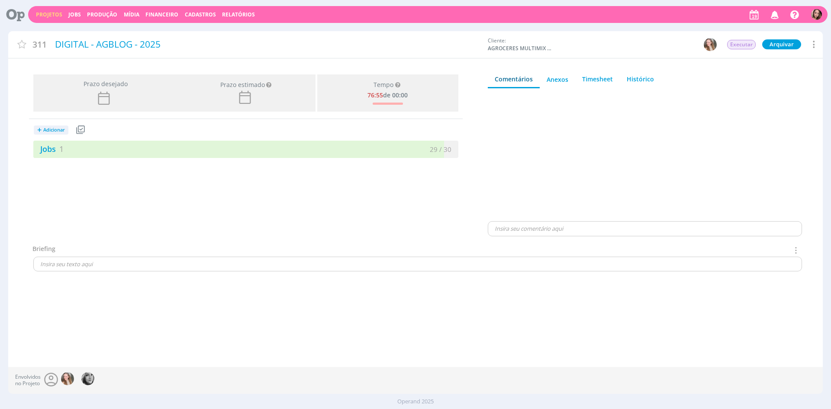
drag, startPoint x: 0, startPoint y: 0, endPoint x: 160, endPoint y: 206, distance: 260.3
click at [160, 206] on div "Prazo desejado Prazo estimado Prazo estimado é a maior data dentre todos os job…" at bounding box center [245, 157] width 475 height 173
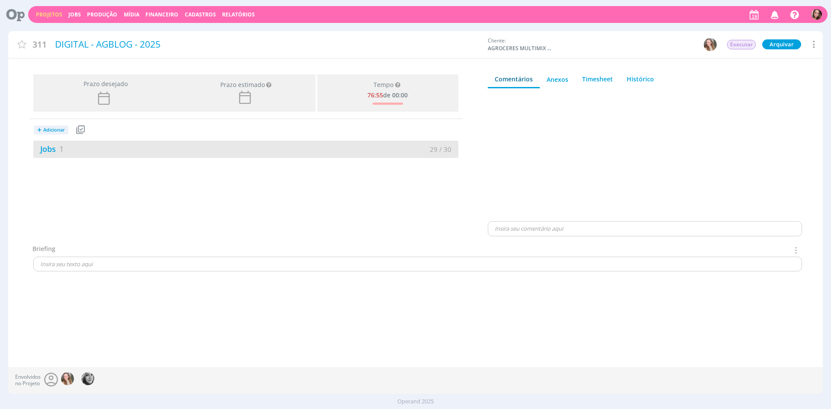
click at [122, 146] on div "Jobs 1" at bounding box center [139, 149] width 213 height 12
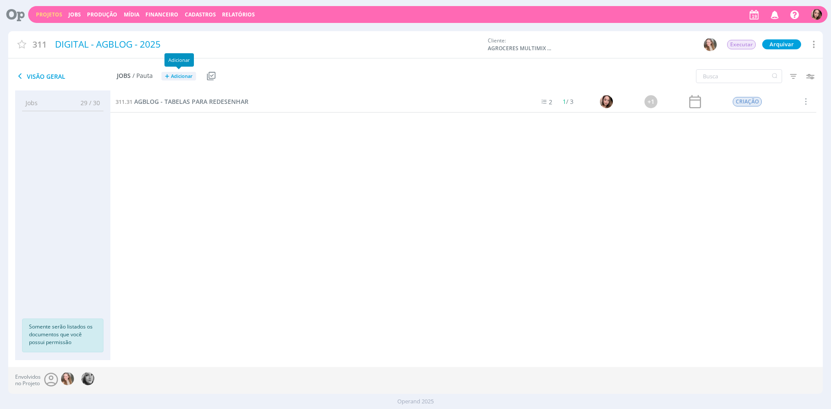
click at [177, 77] on span "Adicionar" at bounding box center [182, 77] width 22 height 6
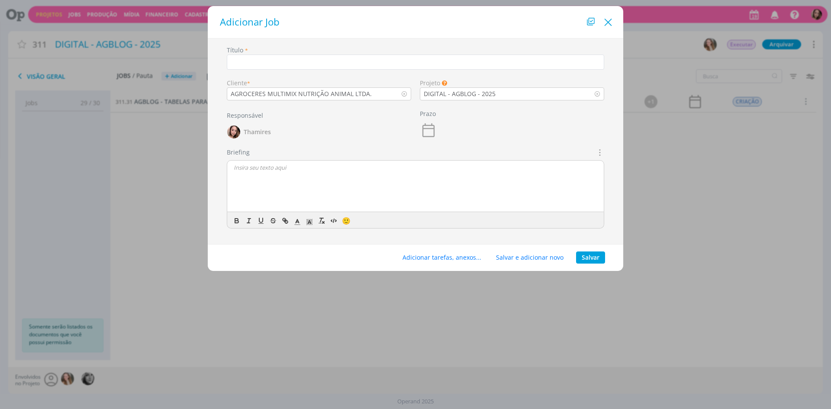
click at [610, 20] on icon "Close" at bounding box center [608, 22] width 13 height 13
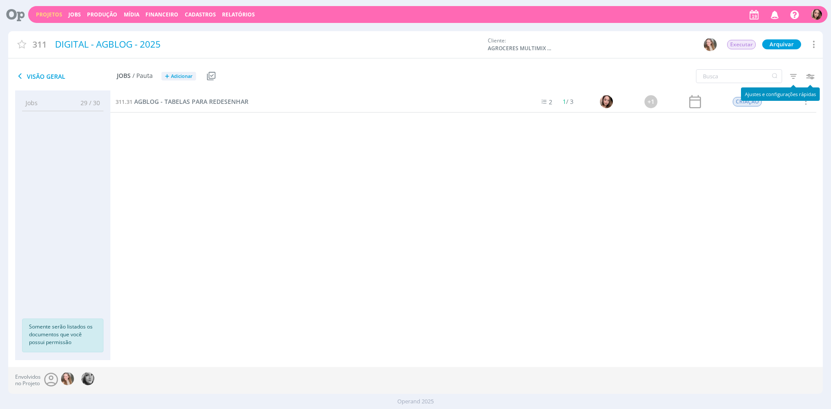
click at [798, 76] on icon "button" at bounding box center [794, 76] width 16 height 16
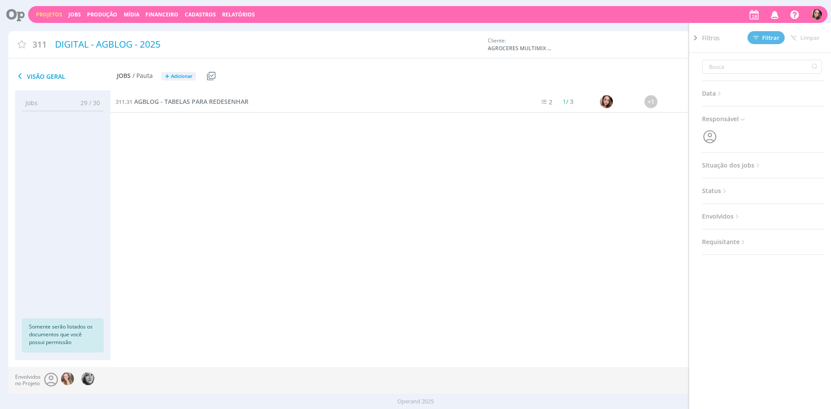
click at [735, 170] on span "Situação dos jobs" at bounding box center [732, 165] width 60 height 11
click at [756, 187] on span at bounding box center [758, 188] width 17 height 9
click at [757, 42] on button "Filtrar" at bounding box center [765, 37] width 37 height 13
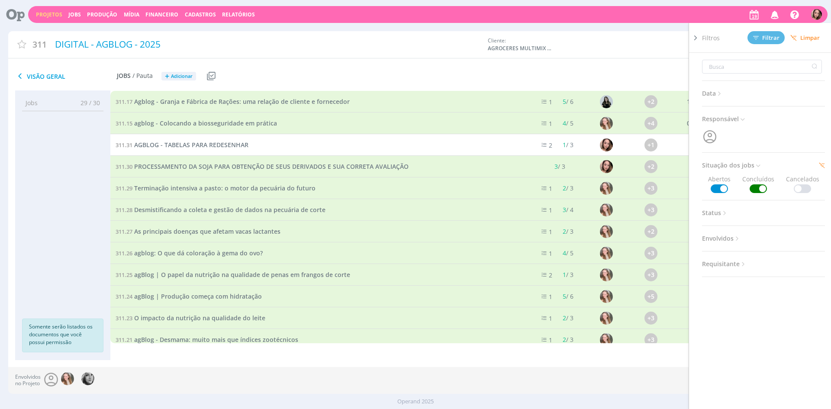
click at [758, 193] on span at bounding box center [758, 188] width 17 height 9
click at [762, 40] on span "Filtrar" at bounding box center [766, 38] width 26 height 6
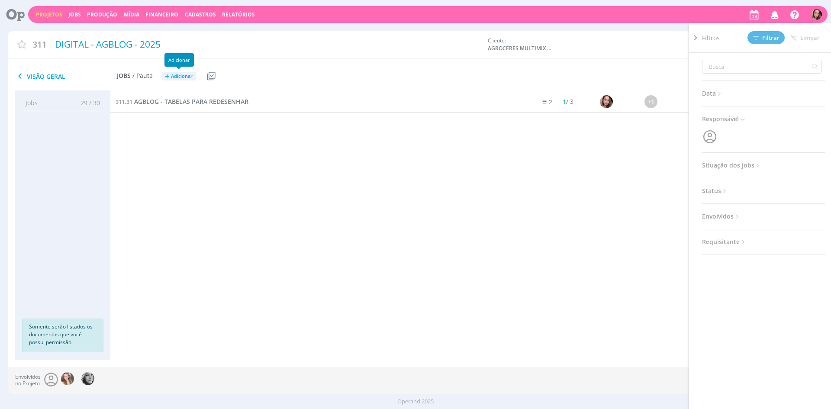
click at [174, 79] on button "+ Adicionar" at bounding box center [178, 76] width 35 height 9
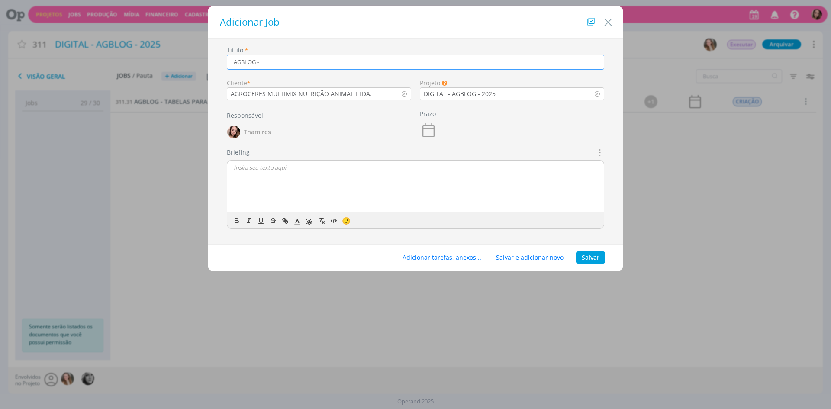
paste input "Período da seca: o papel da suplementação"
click at [261, 65] on input "AGBLOG - Período da seca: o papel da suplementação" at bounding box center [415, 62] width 377 height 15
drag, startPoint x: 393, startPoint y: 61, endPoint x: 518, endPoint y: 68, distance: 125.7
click at [518, 68] on input "AGBLOG - PERÍODO DA SECA: O PAPEL DA SUPLEMENTAÇÃOPeríodo da seca: o papel da s…" at bounding box center [415, 62] width 377 height 15
type input "AGBLOG - PERÍODO DA SECA: O PAPEL DA SUPLEMENTAÇÃO"
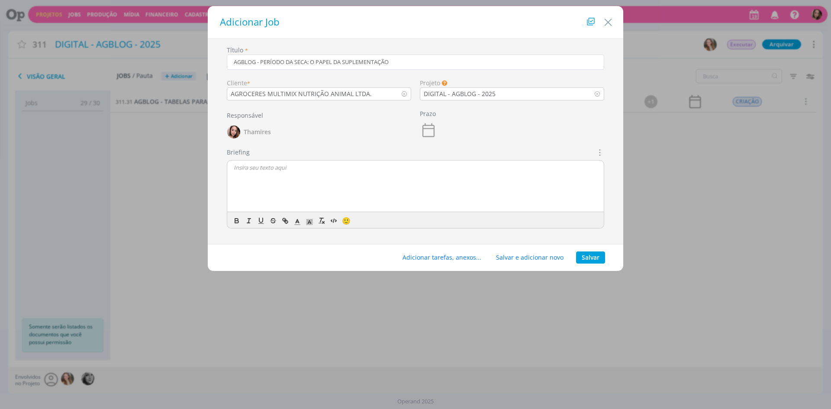
click at [293, 170] on p "dialog" at bounding box center [416, 168] width 364 height 8
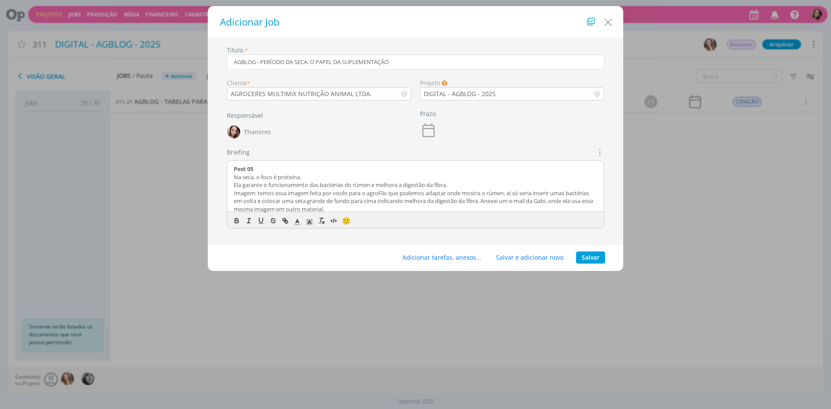
click at [273, 193] on p "Imagem: temos essa imagem feita por vocês para o agroFlix que podemos adaptar o…" at bounding box center [416, 201] width 364 height 24
click at [251, 192] on p "Imagem: temos essa imagem feita por vocês para o agroFlix que podemos adaptar o…" at bounding box center [416, 201] width 364 height 24
click at [303, 190] on p "Imagem: temos essa imagem feita por vocês para o agroFlix que podemos adaptar o…" at bounding box center [416, 201] width 364 height 24
click at [416, 191] on p "Imagem: temos essa imagem feita por vocês para o agroFlix que podemos adaptar o…" at bounding box center [416, 201] width 364 height 24
click at [517, 189] on p "Imagem: temos essa imagem feita por vocês para o agroFlix que podemos adaptar o…" at bounding box center [416, 201] width 364 height 24
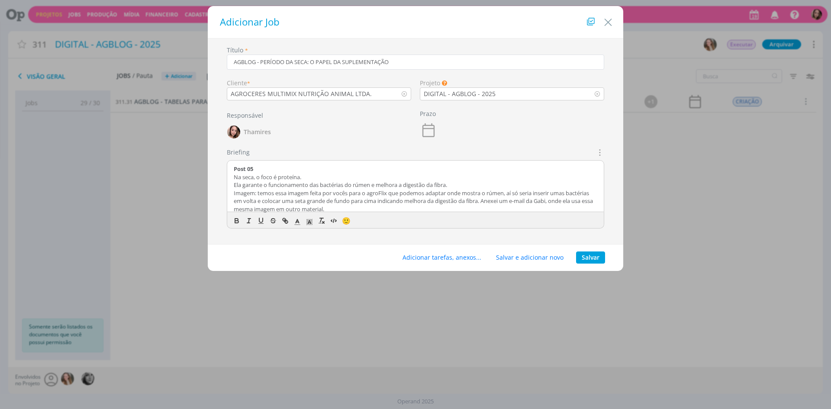
click at [568, 191] on p "Imagem: temos essa imagem feita por vocês para o agroFlix que podemos adaptar o…" at bounding box center [416, 201] width 364 height 24
click at [317, 203] on p "Imagem: temos essa imagem feita por vocês para o agroFlix que podemos adaptar o…" at bounding box center [416, 201] width 364 height 24
click at [346, 199] on p "Imagem: temos essa imagem feita por vocês para o agroFlix que podemos adaptar o…" at bounding box center [416, 201] width 364 height 24
click at [379, 200] on p "Imagem: temos essa imagem feita por vocês para o agroFlix que podemos adaptar o…" at bounding box center [416, 201] width 364 height 24
click at [425, 201] on p "Imagem: temos essa imagem feita por vocês para o agroFlix que podemos adaptar o…" at bounding box center [416, 201] width 364 height 24
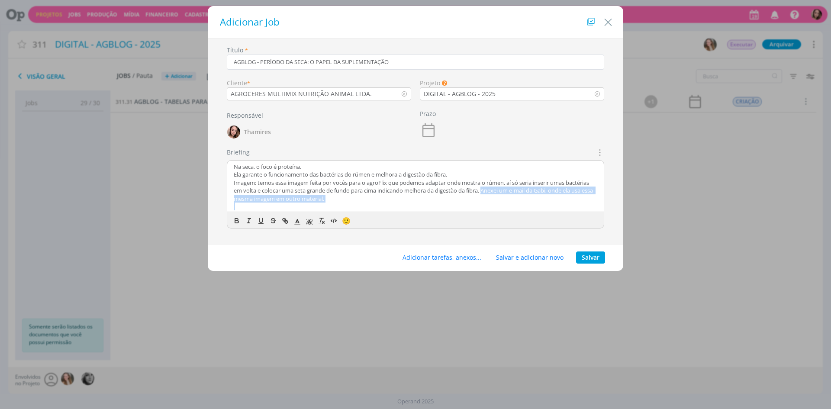
drag, startPoint x: 498, startPoint y: 200, endPoint x: 501, endPoint y: 204, distance: 5.3
click at [501, 204] on div "CRIAÇÃO Lele, o Alex pediu pra gente um carrossel para o Agblog. Segue os direc…" at bounding box center [415, 187] width 377 height 52
click at [535, 198] on p "dialog" at bounding box center [416, 202] width 364 height 8
click at [511, 190] on p "Imagem: temos essa imagem feita por vocês para o agroFlix que podemos adaptar o…" at bounding box center [416, 186] width 364 height 24
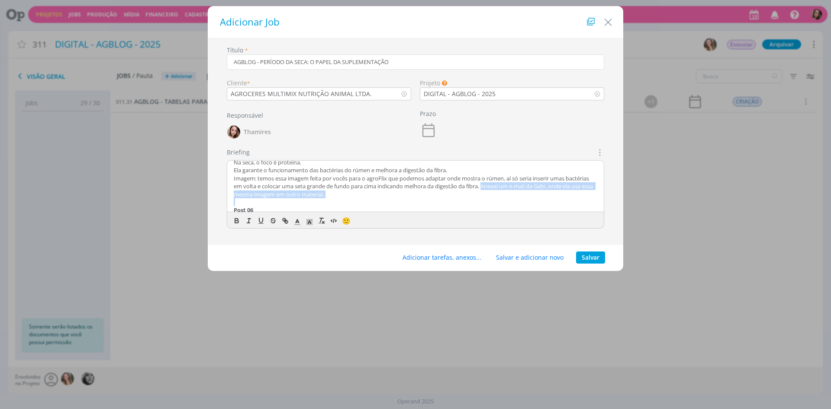
click at [505, 187] on p "Imagem: temos essa imagem feita por vocês para o agroFlix que podemos adaptar o…" at bounding box center [416, 186] width 364 height 24
click at [515, 184] on p "Imagem: temos essa imagem feita por vocês para o agroFlix que podemos adaptar o…" at bounding box center [416, 186] width 364 height 24
click at [521, 168] on p "Ela garante o funcionamento das bactérias do rúmen e melhora a digestão da fibr…" at bounding box center [416, 170] width 364 height 8
click at [496, 185] on p "Imagem: temos essa imagem feita por vocês para o agroFlix que podemos adaptar o…" at bounding box center [416, 186] width 364 height 24
drag, startPoint x: 478, startPoint y: 180, endPoint x: 529, endPoint y: 180, distance: 50.6
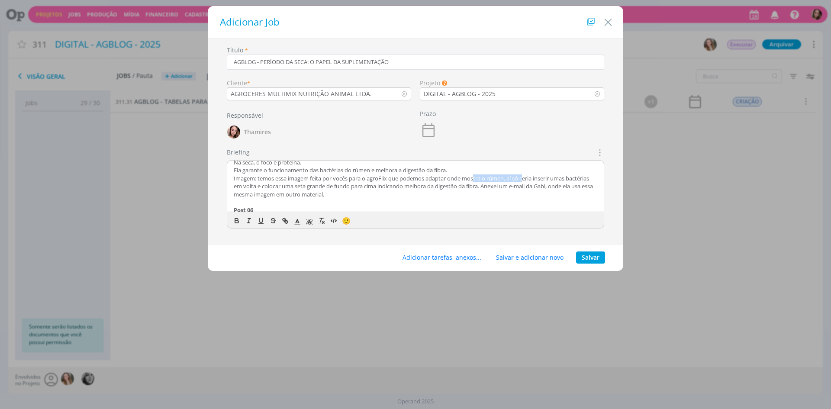
click at [529, 180] on p "Imagem: temos essa imagem feita por vocês para o agroFlix que podemos adaptar o…" at bounding box center [416, 186] width 364 height 24
click at [265, 184] on p "Imagem: temos essa imagem feita por vocês para o agroFlix que podemos adaptar o…" at bounding box center [416, 186] width 364 height 24
drag, startPoint x: 259, startPoint y: 172, endPoint x: 362, endPoint y: 175, distance: 103.1
click at [364, 173] on p "Ela garante o funcionamento das bactérias do rúmen e melhora a digestão da fibr…" at bounding box center [416, 170] width 364 height 8
click at [306, 180] on p "Imagem: temos essa imagem feita por vocês para o agroFlix que podemos adaptar o…" at bounding box center [416, 186] width 364 height 24
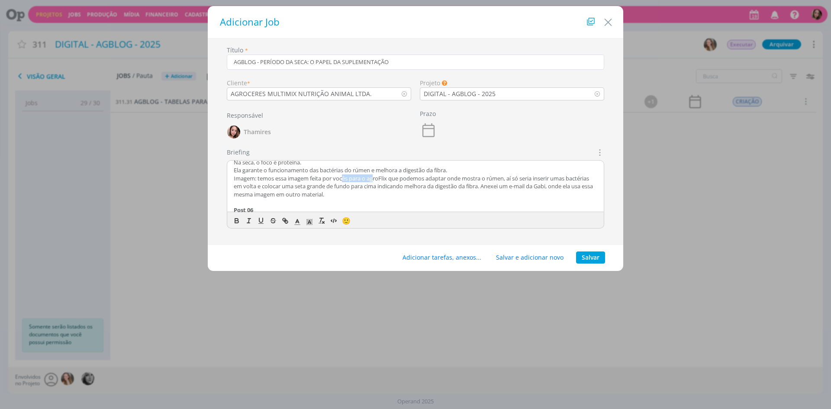
drag, startPoint x: 344, startPoint y: 180, endPoint x: 377, endPoint y: 179, distance: 32.5
click at [377, 179] on p "Imagem: temos essa imagem feita por vocês para o agroFlix que podemos adaptar o…" at bounding box center [416, 186] width 364 height 24
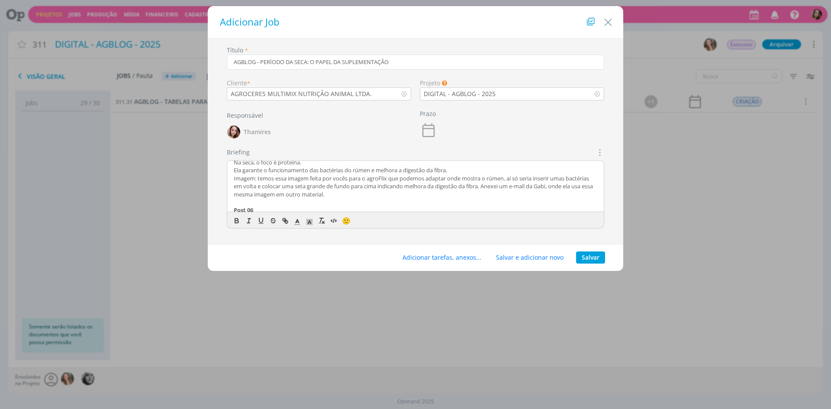
click at [312, 180] on p "Imagem: temos essa imagem feita por vocês para o agroFlix que podemos adaptar o…" at bounding box center [416, 186] width 364 height 24
click at [284, 182] on p "Imagem: temos essa imagem feita por vocês para o agroFlix que podemos adaptar o…" at bounding box center [416, 186] width 364 height 24
click at [467, 180] on p "Imagem: temos essa imagem feita por vocês para o agroFlix que podemos adaptar o…" at bounding box center [416, 186] width 364 height 24
click at [312, 190] on p "Imagem: temos essa imagem feita por vocês para o agroFlix que podemos adaptar o…" at bounding box center [416, 186] width 364 height 24
click at [385, 185] on p "Imagem: temos essa imagem feita por vocês para o agroFlix que podemos adaptar o…" at bounding box center [416, 186] width 364 height 24
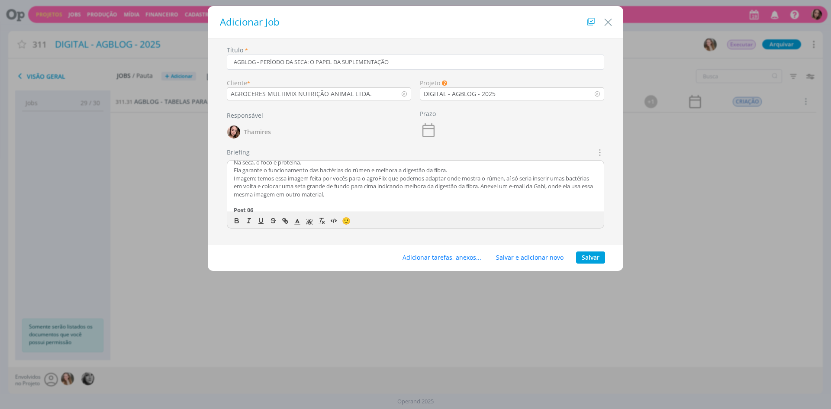
click at [493, 184] on p "Imagem: temos essa imagem feita por vocês para o agroFlix que podemos adaptar o…" at bounding box center [416, 186] width 364 height 24
click at [498, 189] on p "Imagem: temos essa imagem feita por vocês para o agroFlix que podemos adaptar o…" at bounding box center [416, 186] width 364 height 24
click at [381, 176] on p "Imagem: temos essa imagem feita por vocês para o agroFlix que podemos adaptar o…" at bounding box center [416, 186] width 364 height 24
click at [381, 177] on p "Imagem: temos essa imagem feita por vocês para o agroFlix que podemos adaptar o…" at bounding box center [416, 186] width 364 height 24
drag, startPoint x: 494, startPoint y: 176, endPoint x: 567, endPoint y: 190, distance: 74.8
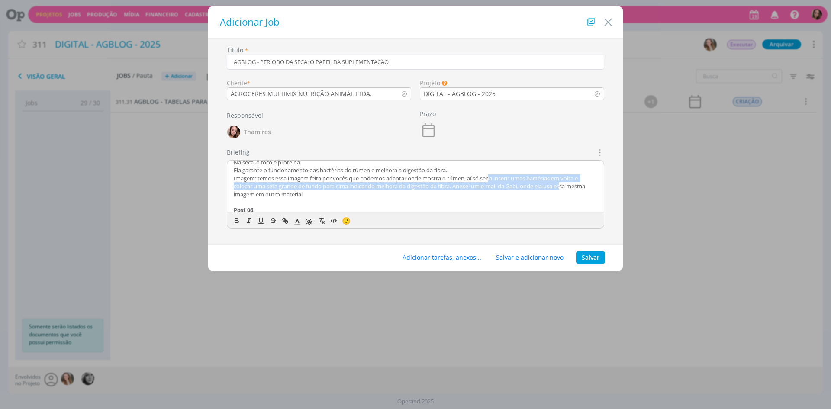
click at [567, 190] on p "Imagem: temos essa imagem feita por vocês que podemos adaptar onde mostra o rúm…" at bounding box center [416, 186] width 364 height 24
click at [309, 187] on p "Imagem: temos essa imagem feita por vocês que podemos adaptar onde mostra o rúm…" at bounding box center [416, 186] width 364 height 24
click at [295, 185] on p "Imagem: temos essa imagem feita por vocês que podemos adaptar onde mostra o rúm…" at bounding box center [416, 186] width 364 height 24
click at [314, 185] on p "Imagem: temos essa imagem feita por vocês que podemos adaptar onde mostra o rúm…" at bounding box center [416, 186] width 364 height 24
click at [331, 190] on p "Imagem: temos essa imagem feita por vocês que podemos adaptar onde mostra o rúm…" at bounding box center [416, 186] width 364 height 24
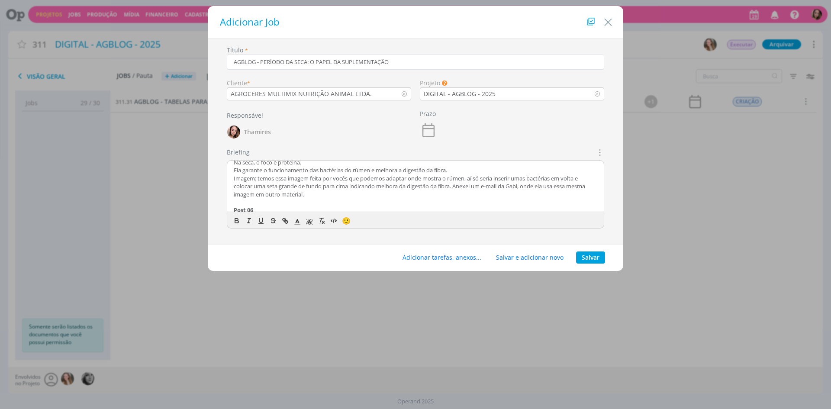
click at [347, 187] on p "Imagem: temos essa imagem feita por vocês que podemos adaptar onde mostra o rúm…" at bounding box center [416, 186] width 364 height 24
click at [408, 184] on p "Imagem: temos essa imagem feita por vocês que podemos adaptar onde mostra o rúm…" at bounding box center [416, 186] width 364 height 24
click at [472, 191] on p "Imagem: temos essa imagem feita por vocês que podemos adaptar onde mostra o rúm…" at bounding box center [416, 186] width 364 height 24
drag, startPoint x: 462, startPoint y: 187, endPoint x: 562, endPoint y: 191, distance: 100.1
click at [562, 191] on p "Imagem: temos essa imagem feita por vocês que podemos adaptar onde mostra o rúm…" at bounding box center [416, 186] width 364 height 24
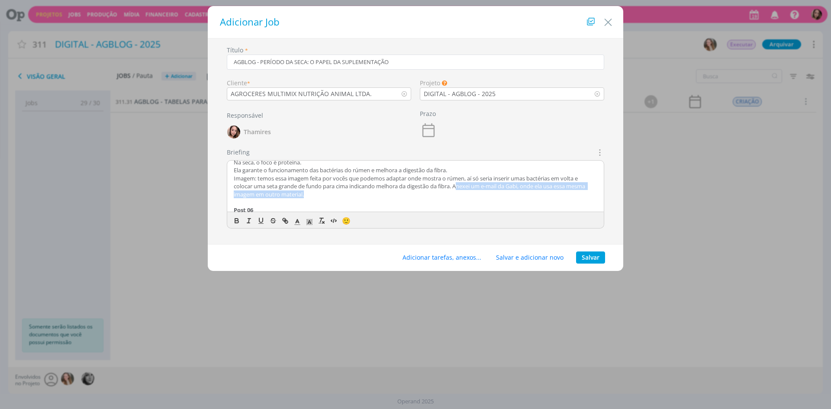
click at [470, 198] on p "Imagem: temos essa imagem feita por vocês que podemos adaptar onde mostra o rúm…" at bounding box center [416, 186] width 364 height 24
drag, startPoint x: 320, startPoint y: 202, endPoint x: 329, endPoint y: 203, distance: 9.1
click at [320, 202] on p "[A imagem do rúmen que ele fala, acre" at bounding box center [416, 202] width 364 height 8
drag, startPoint x: 320, startPoint y: 202, endPoint x: 337, endPoint y: 203, distance: 16.9
click at [337, 203] on p "[A imagem do rúmen que ele fala, acre" at bounding box center [416, 202] width 364 height 8
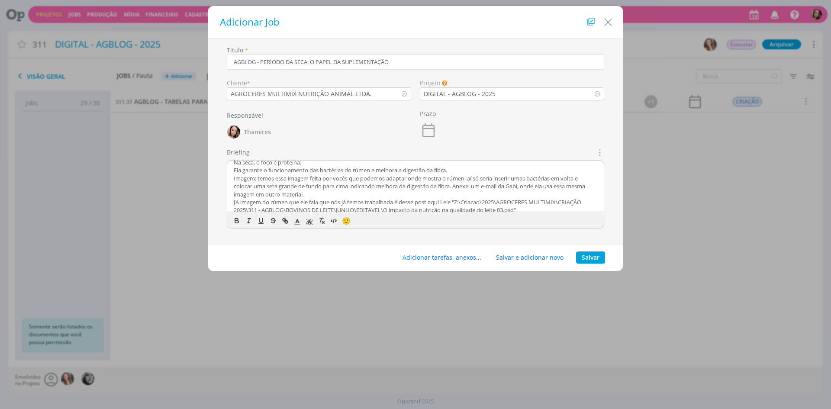
scroll to position [238, 0]
click at [338, 192] on p "Imagem: temos essa imagem feita por vocês que podemos adaptar onde mostra o rúm…" at bounding box center [416, 185] width 364 height 24
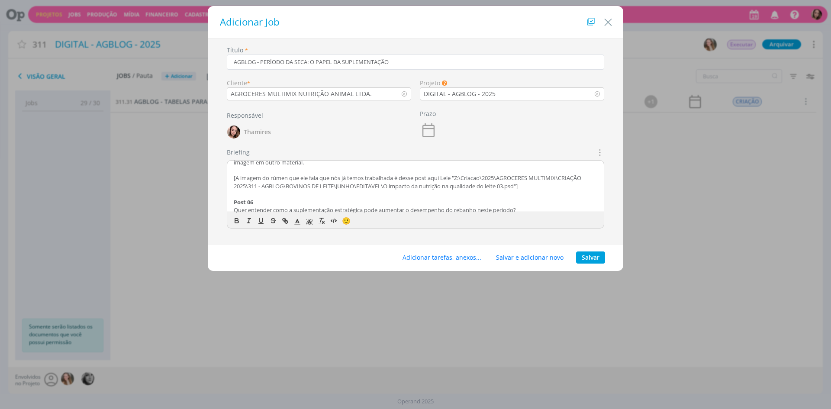
scroll to position [281, 0]
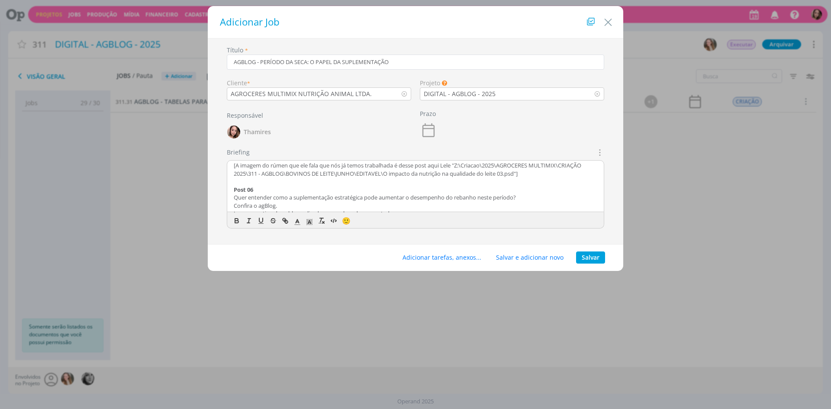
click at [357, 181] on p "dialog" at bounding box center [416, 181] width 364 height 8
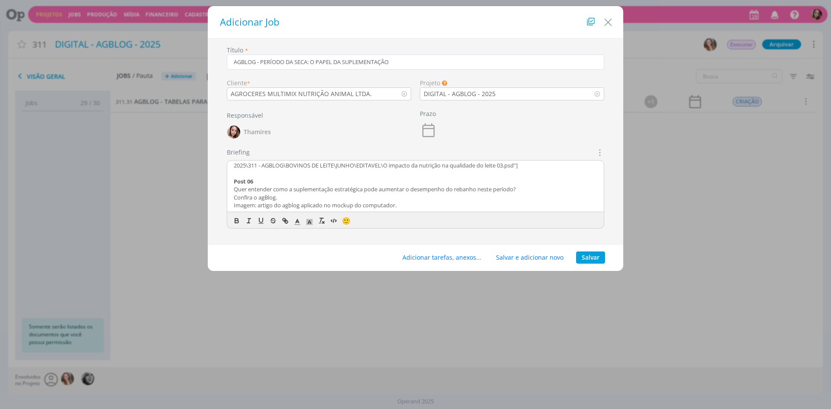
click at [431, 209] on p "Imagem: artigo do agblog aplicado no mockup do computador." at bounding box center [416, 205] width 364 height 8
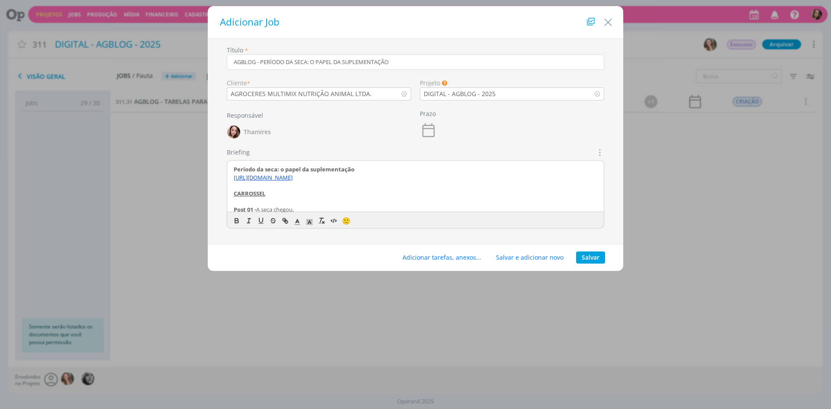
scroll to position [0, 0]
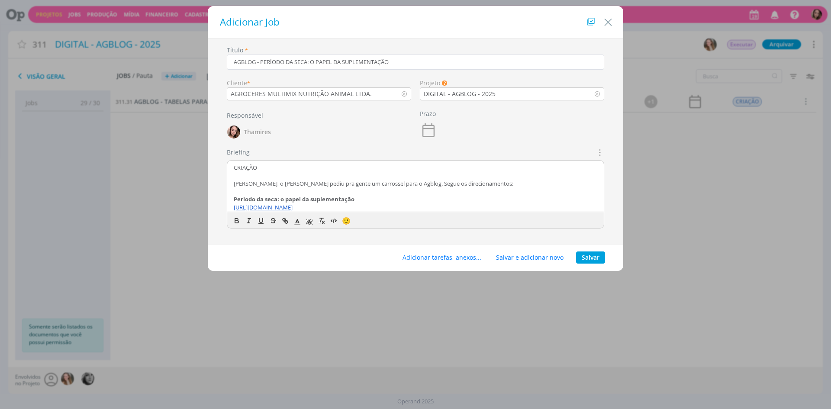
click at [242, 167] on p "CRIAÇÃO" at bounding box center [416, 168] width 364 height 8
click at [237, 223] on icon "dialog" at bounding box center [237, 221] width 8 height 8
click at [312, 223] on icon "dialog" at bounding box center [310, 222] width 8 height 8
click at [357, 242] on span "dialog" at bounding box center [336, 249] width 66 height 47
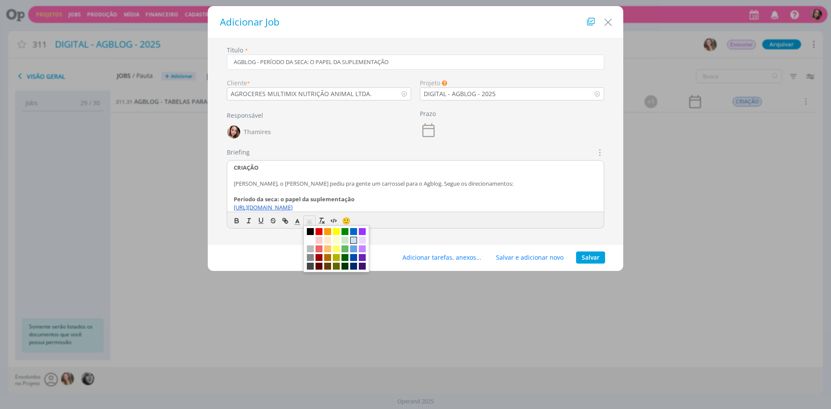
click at [353, 241] on span "dialog" at bounding box center [353, 240] width 7 height 7
click at [280, 175] on p "dialog" at bounding box center [416, 175] width 364 height 8
click at [280, 187] on p "Lele, o Alex pediu pra gente um carrossel para o Agblog. Segue os direcionament…" at bounding box center [416, 184] width 364 height 8
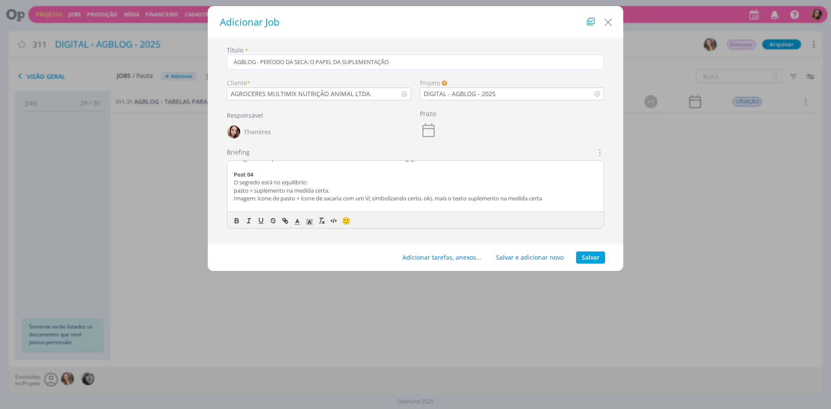
scroll to position [203, 0]
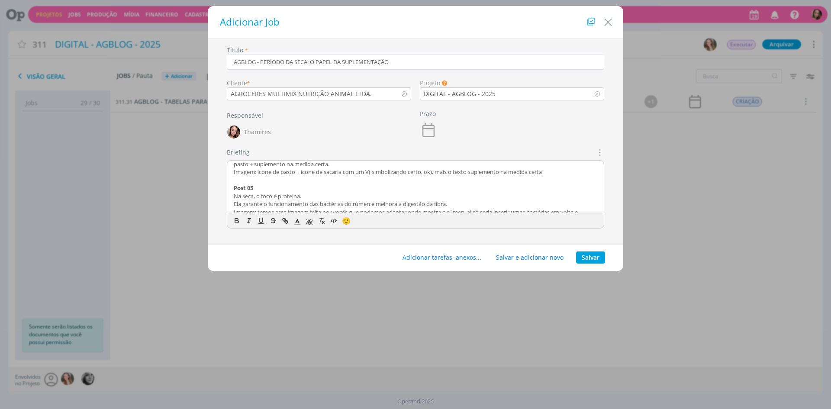
click at [372, 173] on p "Imagem: ícone de pasto + ícone de sacaria com um V( simbolizando certo, ok), ma…" at bounding box center [416, 172] width 364 height 8
click at [338, 172] on p "Imagem: ícone de pasto + ícone de sacaria com um V( simbolizando certo, ok), ma…" at bounding box center [416, 172] width 364 height 8
click at [369, 170] on p "Imagem: ícone de pasto + ícone de sacaria com um V( simbolizando certo, ok), ma…" at bounding box center [416, 172] width 364 height 8
click at [374, 173] on p "Imagem: ícone de pasto + ícone de sacaria com um ✓ ( simbolizando certo, ok), m…" at bounding box center [416, 172] width 364 height 8
click at [449, 173] on p "Imagem: ícone de pasto + ícone de sacaria com um ✓ (check simbolizando certo, o…" at bounding box center [416, 172] width 364 height 8
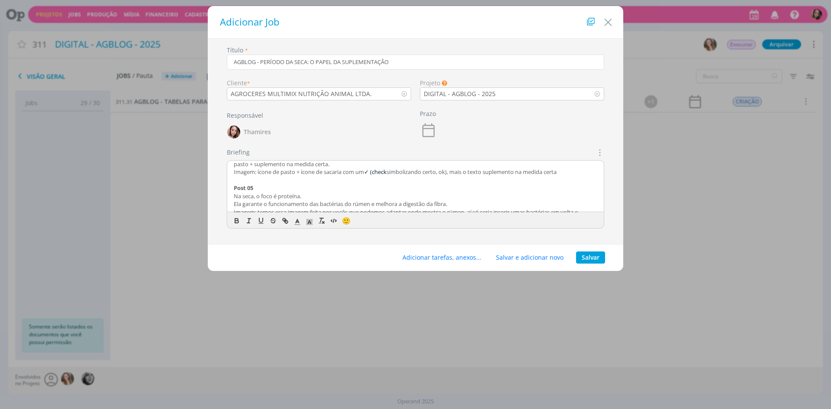
click at [466, 172] on p "Imagem: ícone de pasto + ícone de sacaria com um ✓ (check simbolizando certo, o…" at bounding box center [416, 172] width 364 height 8
click at [451, 174] on p "Imagem: ícone de pasto + ícone de sacaria com um ✓ (check simbolizando certo, o…" at bounding box center [416, 172] width 364 height 8
click at [543, 169] on p "Imagem: ícone de pasto + ícone de sacaria com um ✓ (check simbolizando certo, o…" at bounding box center [416, 172] width 364 height 8
click at [247, 177] on p "dialog" at bounding box center [416, 180] width 364 height 8
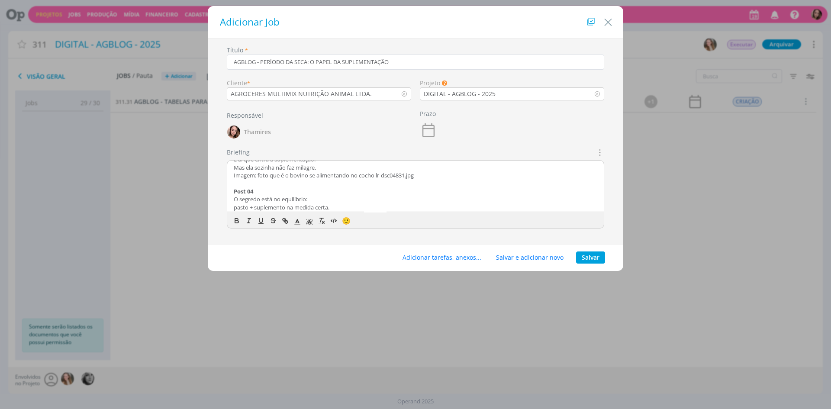
click at [286, 173] on p "Imagem: foto que é o bovino se alimentando no cocho lr-dsc04831.jpg" at bounding box center [416, 175] width 364 height 8
click at [382, 178] on p "Imagem: foto que é o bovino se alimentando no cocho lr-dsc04831.jpg" at bounding box center [416, 175] width 364 height 8
click at [264, 177] on p "Imagem: foto que é o bovino se alimentando no cocho lr-dsc04831.jpg" at bounding box center [416, 175] width 364 height 8
click at [251, 175] on p "Imagem: foto que é o bovino se alimentando no cocho lr-dsc04831.jpg" at bounding box center [416, 175] width 364 height 8
click at [345, 174] on p "Imagem: foto que é o bovino se alimentando no cocho lr-dsc04831.jpg" at bounding box center [416, 175] width 364 height 8
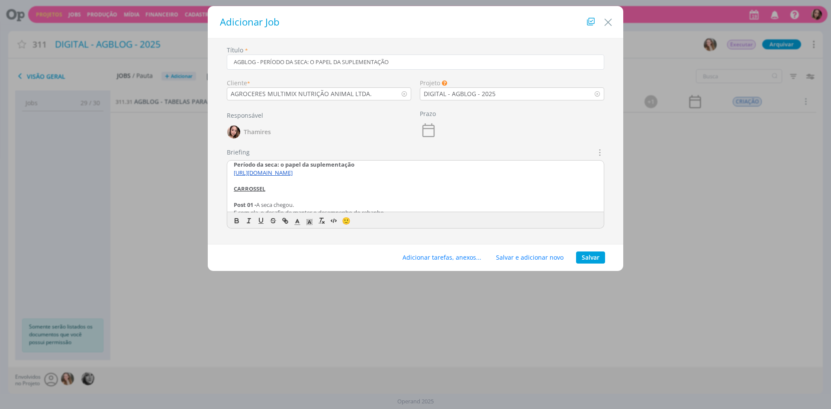
scroll to position [0, 0]
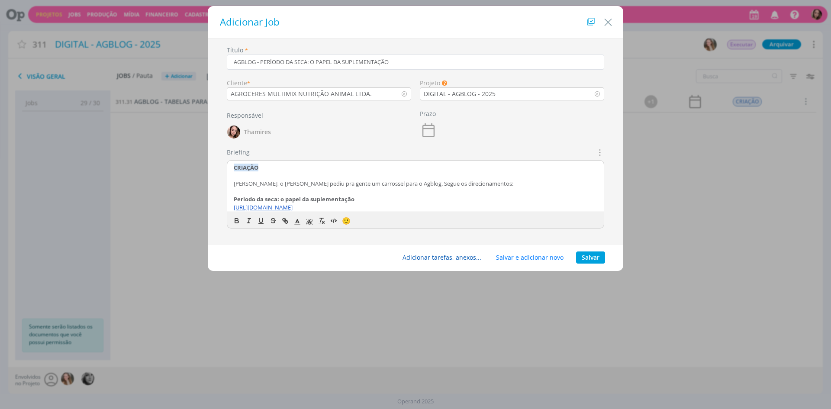
click at [469, 259] on button "Adicionar tarefas, anexos..." at bounding box center [442, 257] width 90 height 12
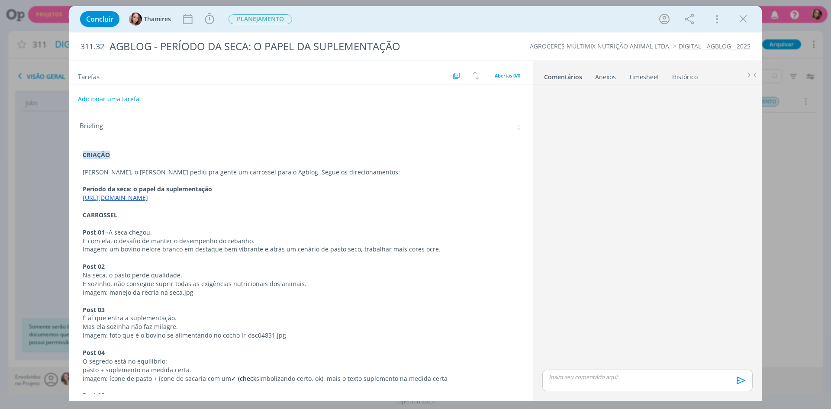
scroll to position [87, 0]
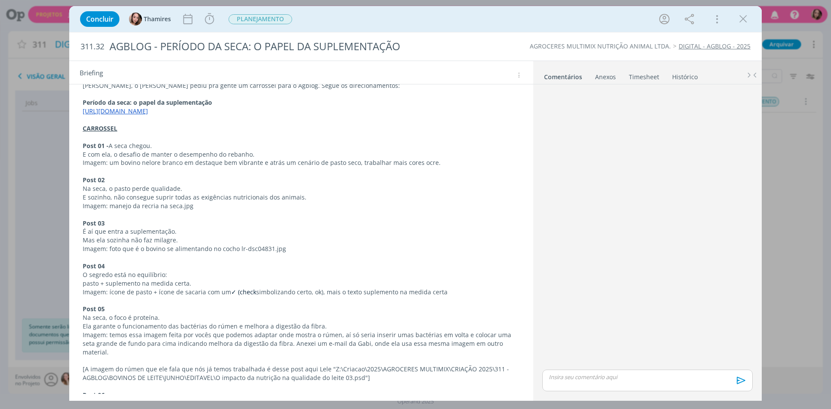
click at [132, 247] on p "Imagem: foto que é o bovino se alimentando no cocho lr-dsc04831.jpg" at bounding box center [301, 249] width 437 height 9
click at [105, 248] on p "Imagem: foto que é o bovino se alimentando no cocho lr-dsc04831.jpg" at bounding box center [301, 249] width 436 height 9
drag, startPoint x: 109, startPoint y: 205, endPoint x: 156, endPoint y: 206, distance: 47.6
click at [156, 206] on p "Imagem: manejo da recria na seca.jpg" at bounding box center [301, 206] width 436 height 9
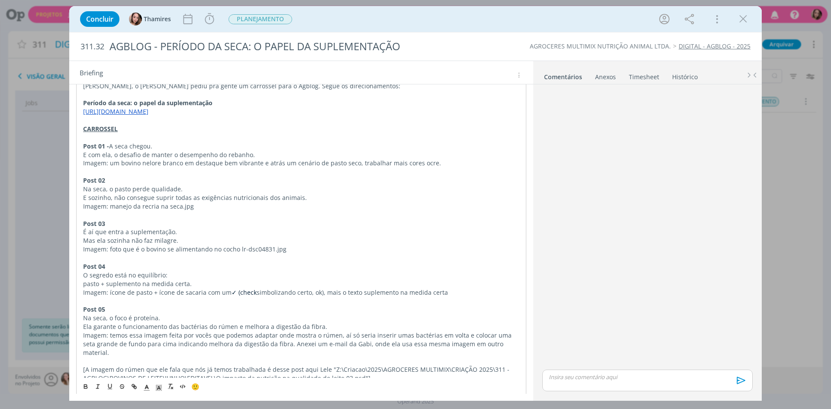
click at [118, 208] on p "Imagem: manejo da recria na seca.jpg" at bounding box center [301, 206] width 436 height 9
drag, startPoint x: 606, startPoint y: 78, endPoint x: 601, endPoint y: 76, distance: 5.1
click at [606, 78] on div "Anexos 0" at bounding box center [605, 77] width 21 height 9
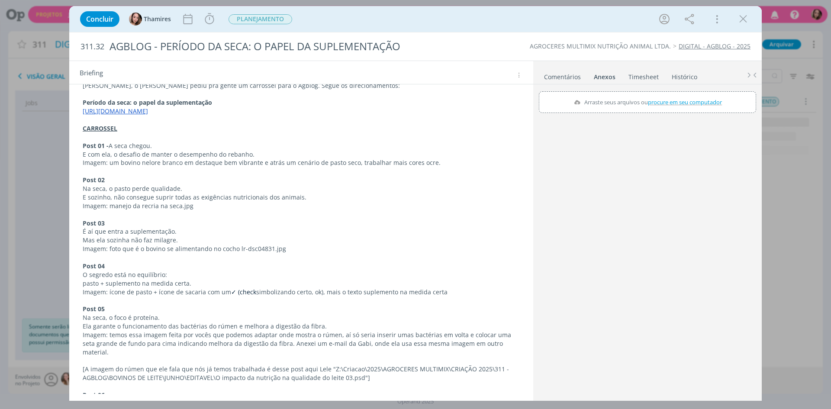
click at [690, 106] on span "procure em seu computador" at bounding box center [685, 102] width 74 height 8
click at [690, 94] on input "Arraste seus arquivos ou procure em seu computador" at bounding box center [647, 92] width 217 height 3
type input "C:\fakepath\Manejo da recria na seca.jpg"
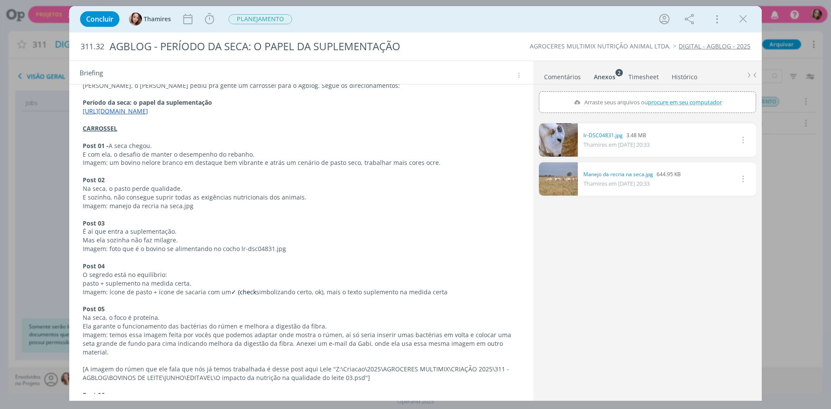
click at [557, 149] on link "dialog" at bounding box center [558, 139] width 39 height 33
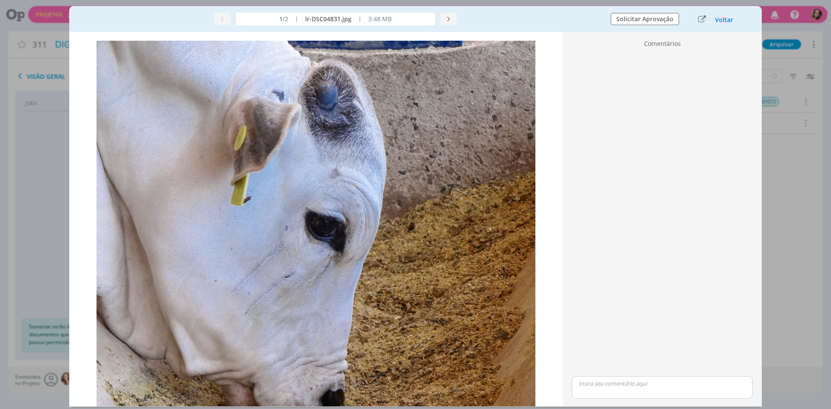
scroll to position [0, 0]
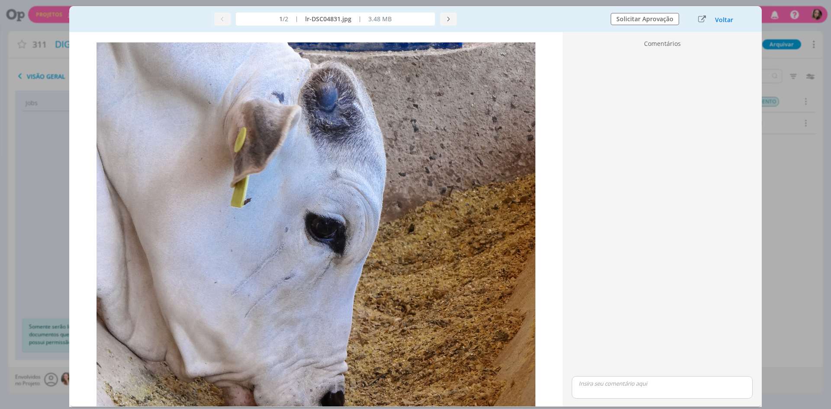
click at [468, 113] on img "dialog" at bounding box center [316, 334] width 439 height 585
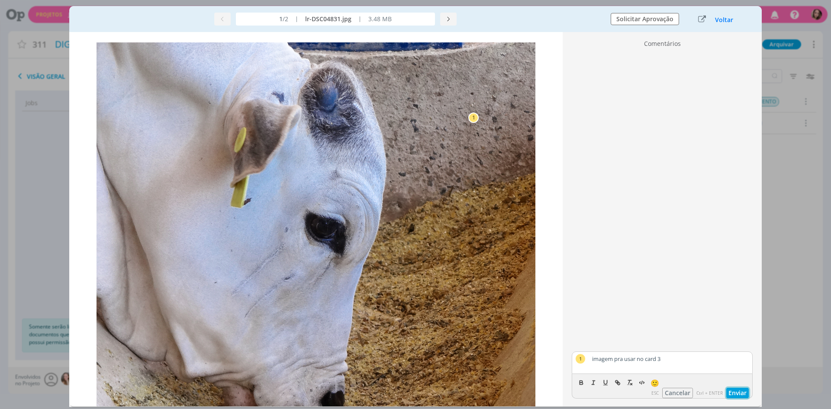
click at [736, 389] on button "Enviar" at bounding box center [737, 393] width 23 height 10
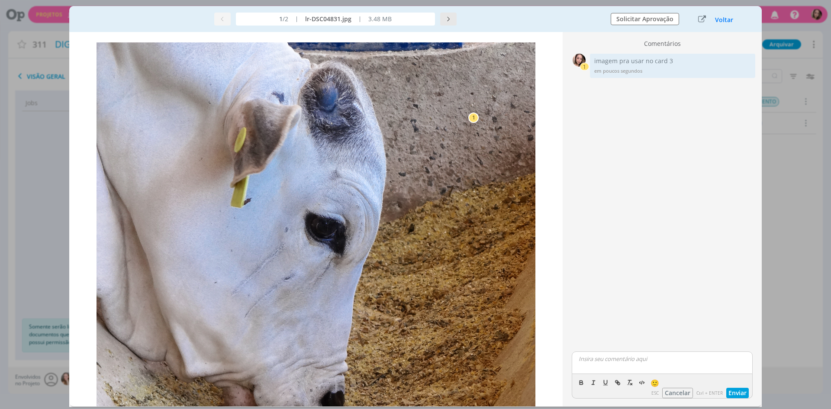
click at [451, 18] on icon "dialog" at bounding box center [448, 19] width 6 height 6
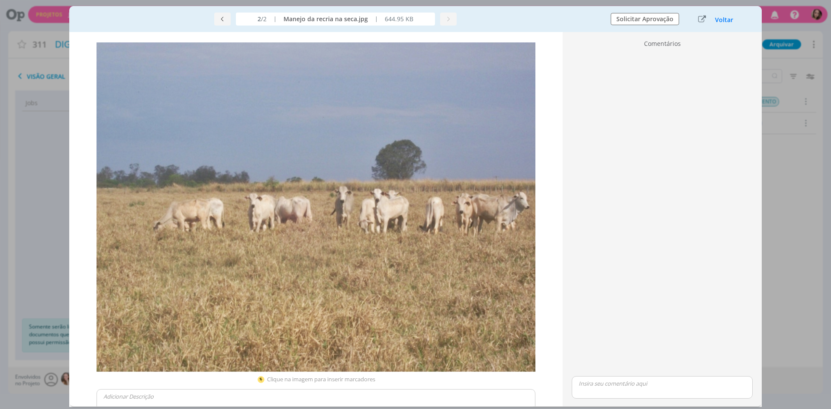
click at [496, 69] on img "dialog" at bounding box center [316, 206] width 439 height 329
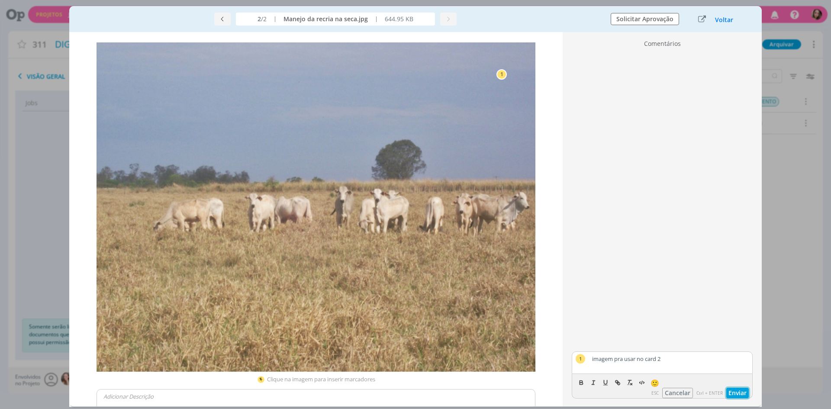
click at [737, 390] on button "Enviar" at bounding box center [737, 393] width 23 height 10
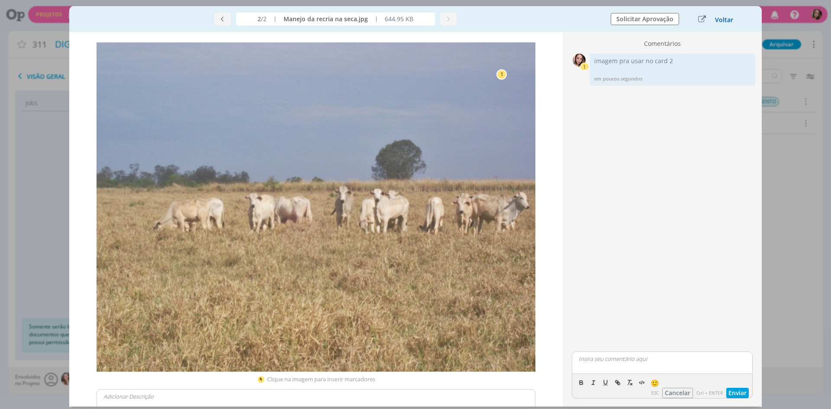
click at [722, 23] on button "Voltar" at bounding box center [724, 19] width 19 height 7
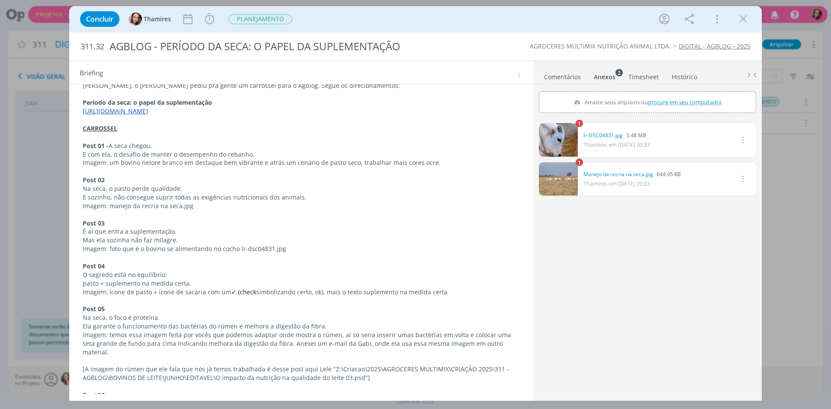
click at [693, 102] on span "procure em seu computador" at bounding box center [685, 102] width 74 height 8
click at [693, 94] on input "Arraste seus arquivos ou procure em seu computador" at bounding box center [647, 92] width 217 height 3
type input "C:\fakepath\image002 (3).png"
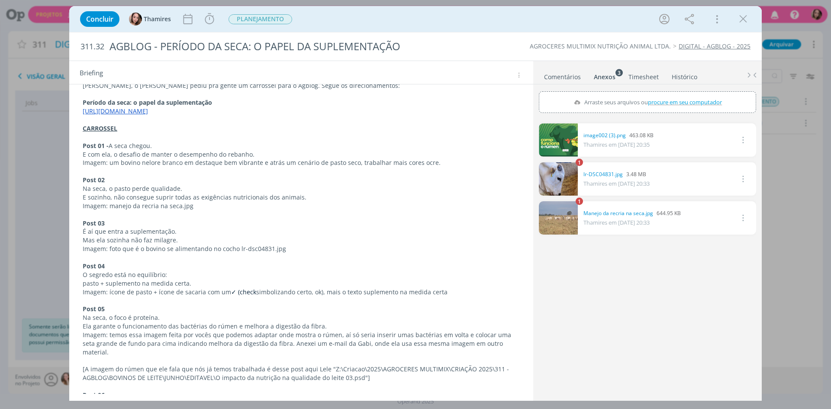
click at [558, 138] on link "dialog" at bounding box center [558, 139] width 39 height 33
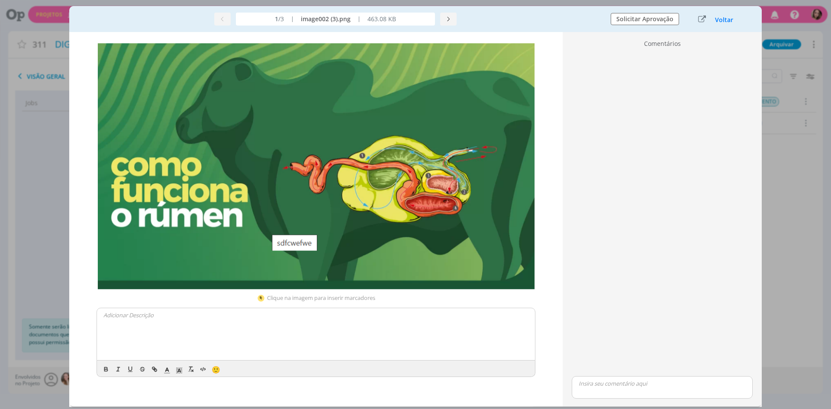
click at [402, 155] on img "dialog" at bounding box center [316, 166] width 439 height 248
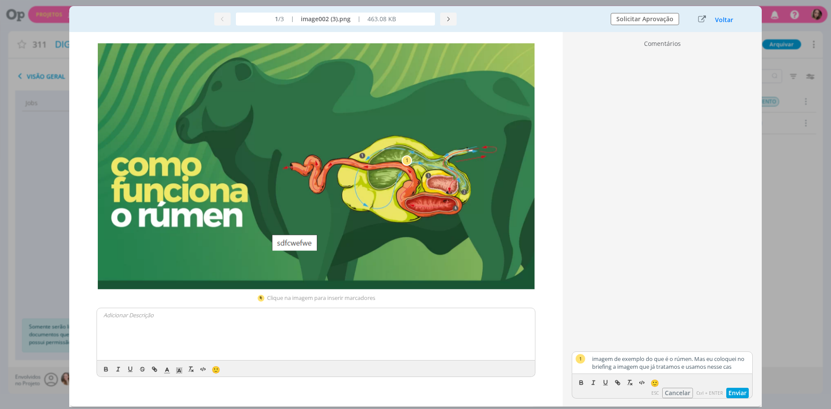
scroll to position [5, 0]
click at [735, 390] on button "Enviar" at bounding box center [737, 393] width 23 height 10
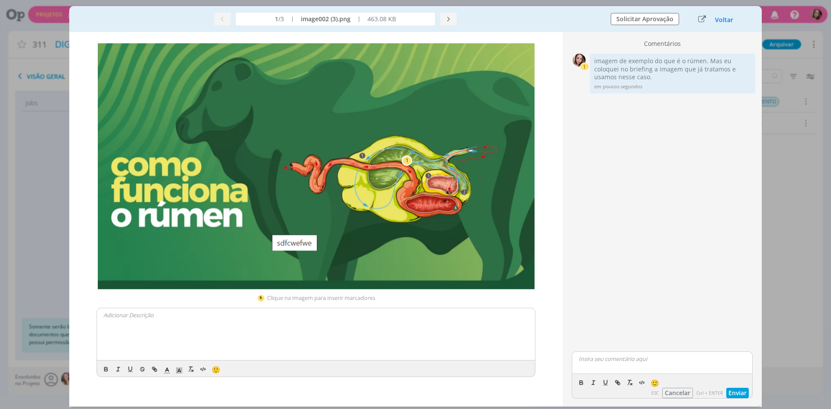
drag, startPoint x: 718, startPoint y: 19, endPoint x: 711, endPoint y: 142, distance: 123.6
click at [718, 19] on button "Voltar" at bounding box center [724, 19] width 19 height 7
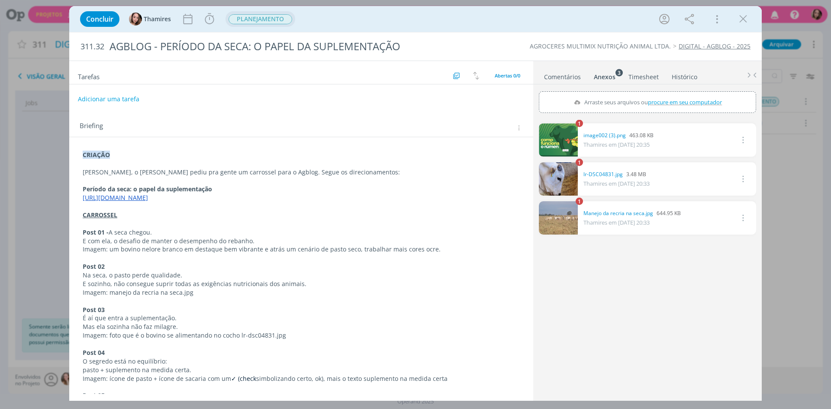
click at [268, 15] on span "PLANEJAMENTO" at bounding box center [261, 19] width 64 height 10
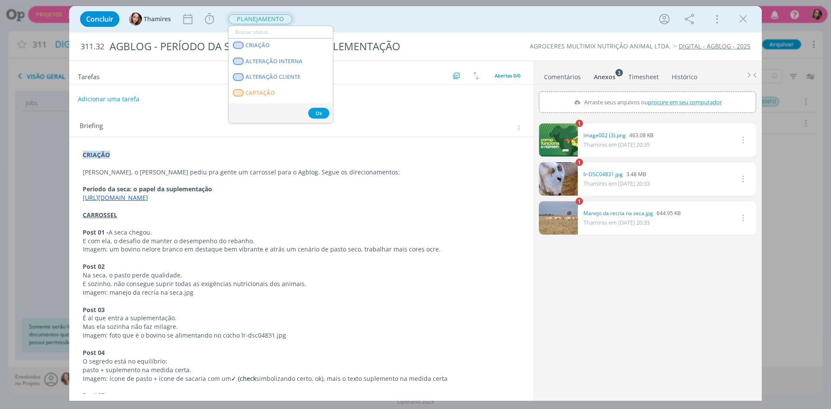
scroll to position [43, 0]
click at [355, 145] on div "CRIAÇÃO Lele, o Alex pediu pra gente um carrossel para o Agblog. Segue os direc…" at bounding box center [301, 327] width 464 height 381
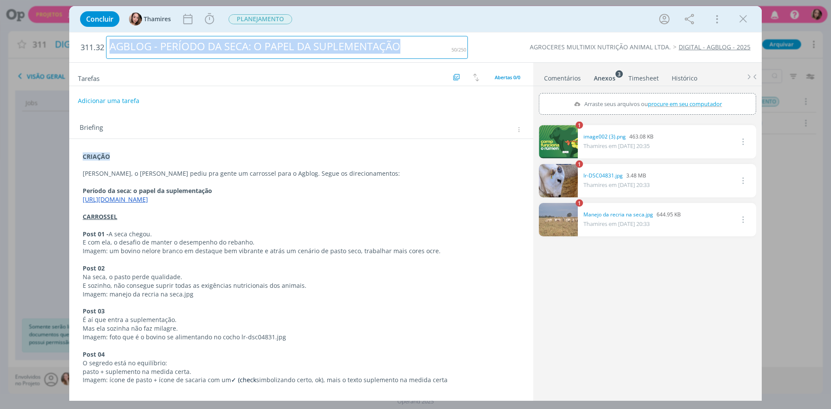
drag, startPoint x: 111, startPoint y: 46, endPoint x: 393, endPoint y: 49, distance: 282.2
click at [408, 49] on div "AGBLOG - PERÍODO DA SECA: O PAPEL DA SUPLEMENTAÇÃO" at bounding box center [287, 47] width 362 height 23
copy div "AGBLOG - PERÍODO DA SECA: O PAPEL DA SUPLEMENTAÇÃO"
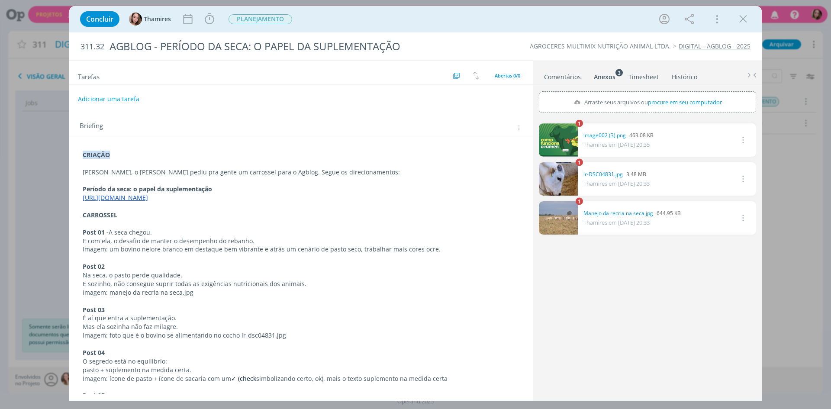
click at [342, 74] on h2 "Tarefas" at bounding box center [264, 75] width 373 height 11
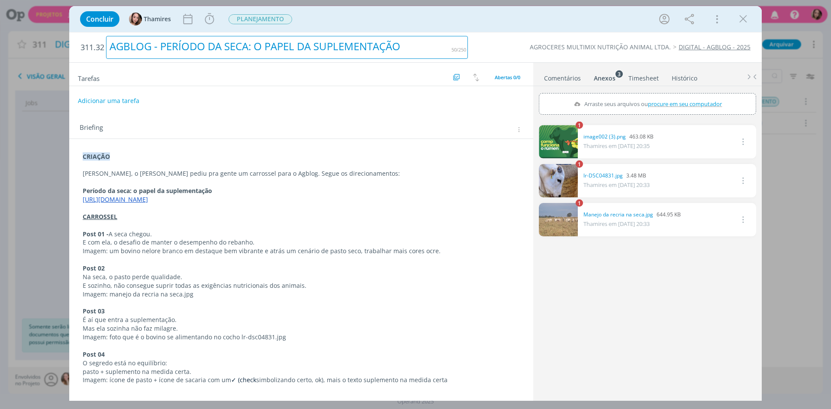
click at [149, 47] on div "AGBLOG - PERÍODO DA SECA: O PAPEL DA SUPLEMENTAÇÃO" at bounding box center [287, 47] width 362 height 23
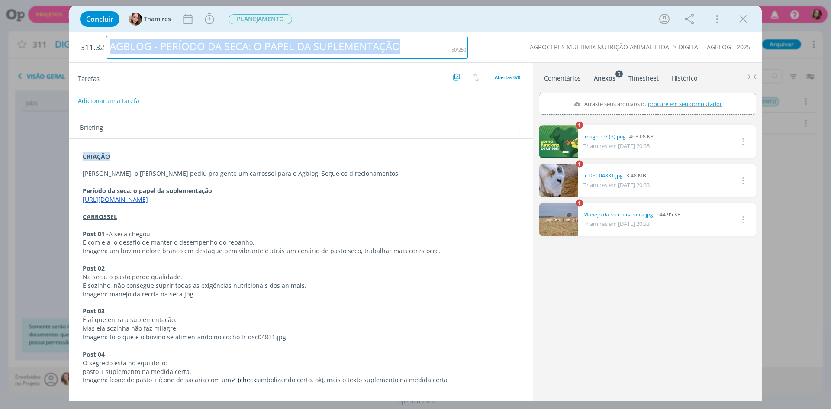
click at [149, 47] on div "AGBLOG - PERÍODO DA SECA: O PAPEL DA SUPLEMENTAÇÃO" at bounding box center [287, 47] width 362 height 23
copy div "AGBLOG - PERÍODO DA SECA: O PAPEL DA SUPLEMENTAÇÃO"
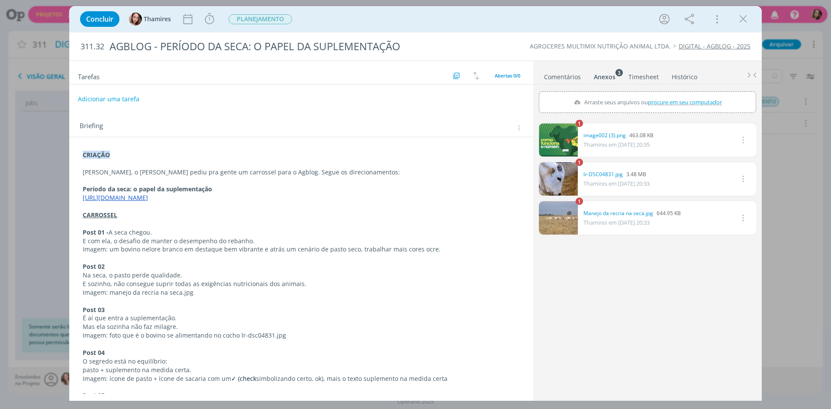
click at [173, 75] on h2 "Tarefas" at bounding box center [264, 75] width 373 height 11
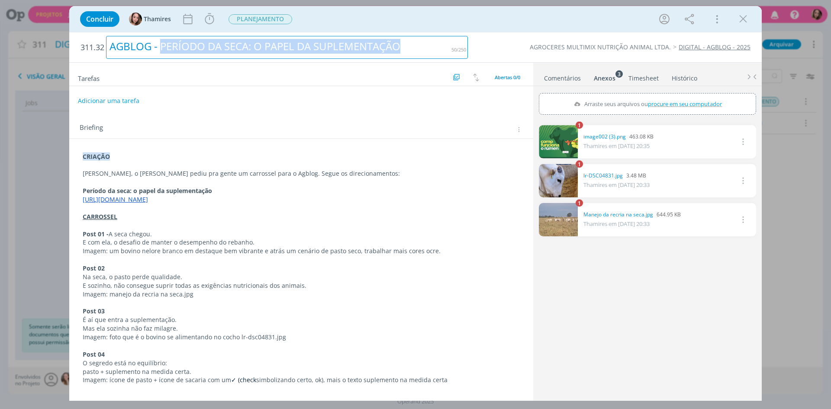
drag, startPoint x: 161, startPoint y: 49, endPoint x: 394, endPoint y: 45, distance: 233.3
click at [407, 45] on div "AGBLOG - PERÍODO DA SECA: O PAPEL DA SUPLEMENTAÇÃO" at bounding box center [287, 47] width 362 height 23
copy div "PERÍODO DA SECA: O PAPEL DA SUPLEMENTAÇÃO"
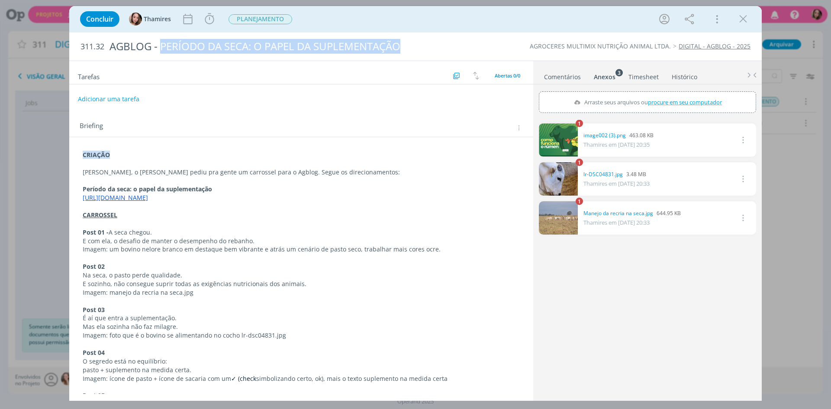
click at [775, 212] on div "Concluir Thamires Iniciar Apontar Data * 19/08/2025 Horas * 00:00 Tarefa Seleci…" at bounding box center [415, 204] width 831 height 409
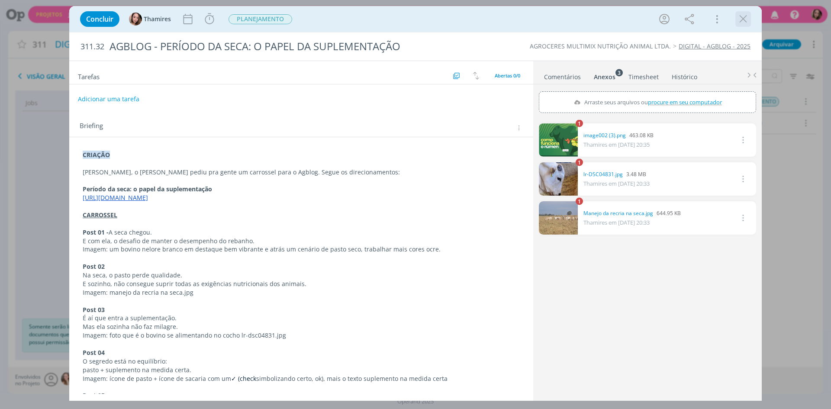
click at [747, 20] on icon "dialog" at bounding box center [743, 19] width 13 height 13
